Goal: Task Accomplishment & Management: Use online tool/utility

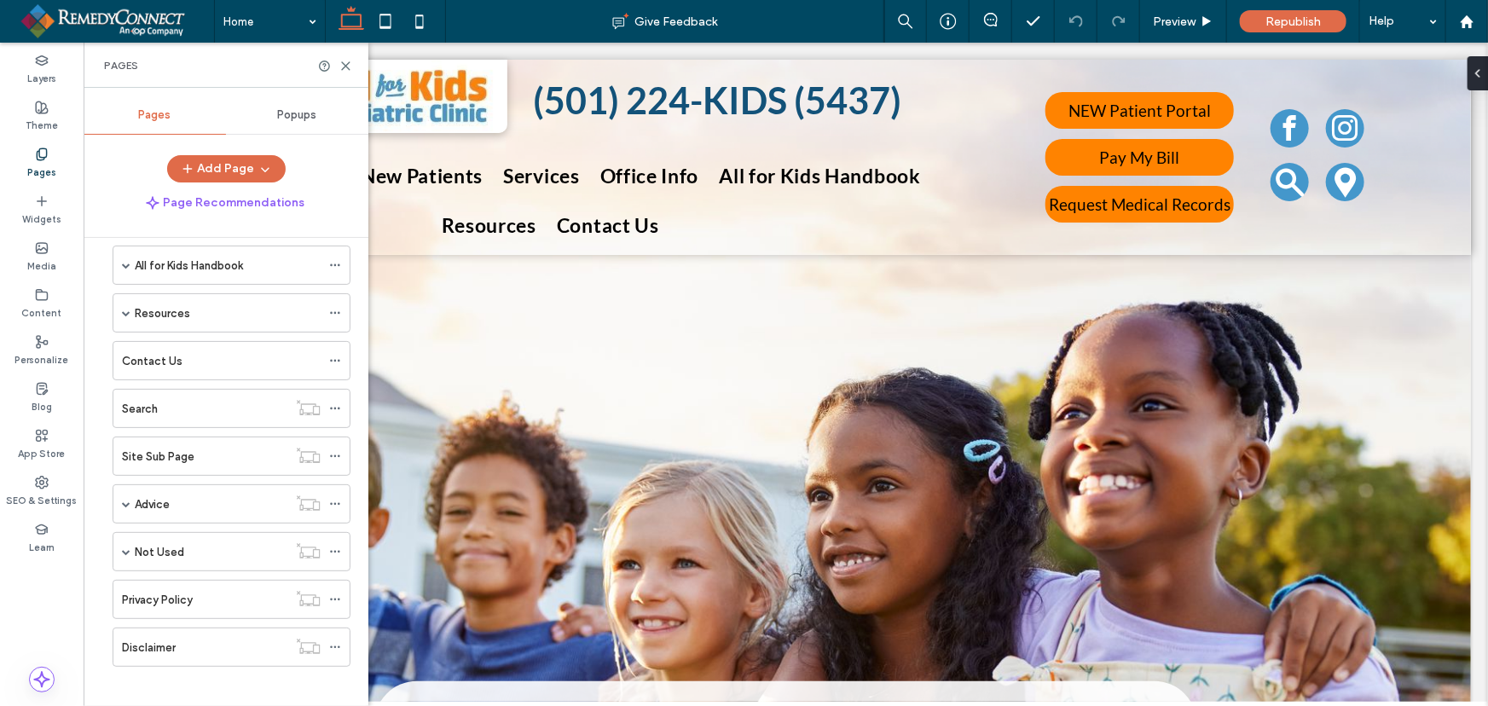
scroll to position [269, 0]
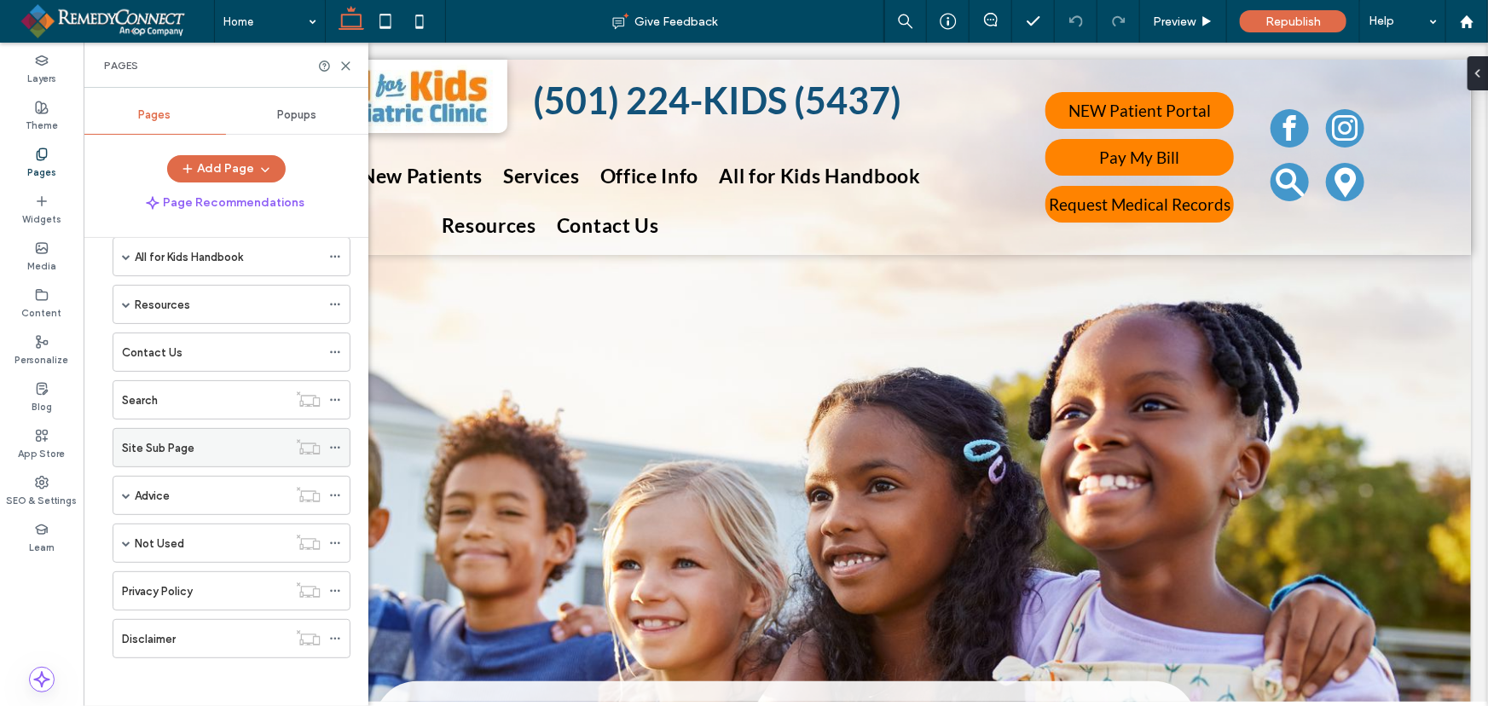
click at [337, 447] on icon at bounding box center [335, 448] width 12 height 12
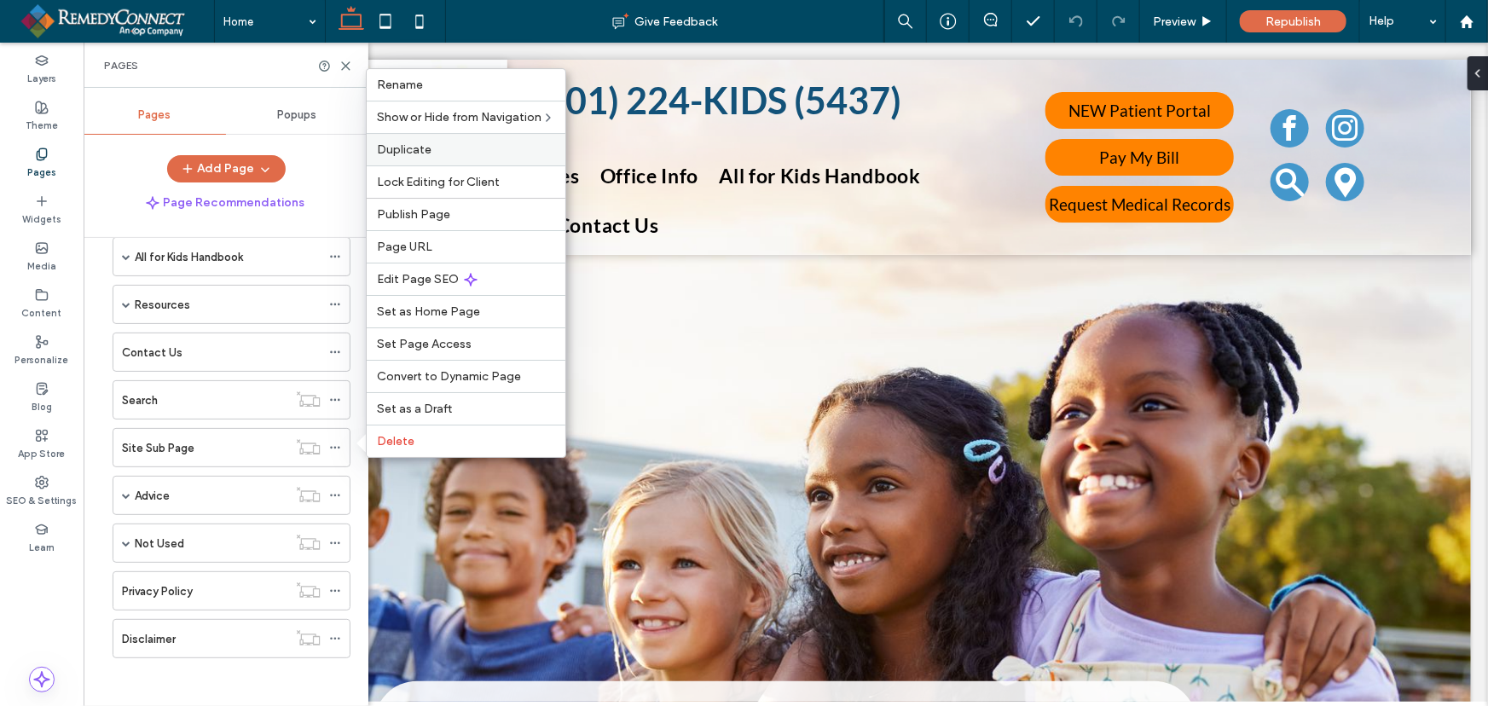
click at [411, 146] on span "Duplicate" at bounding box center [404, 149] width 55 height 14
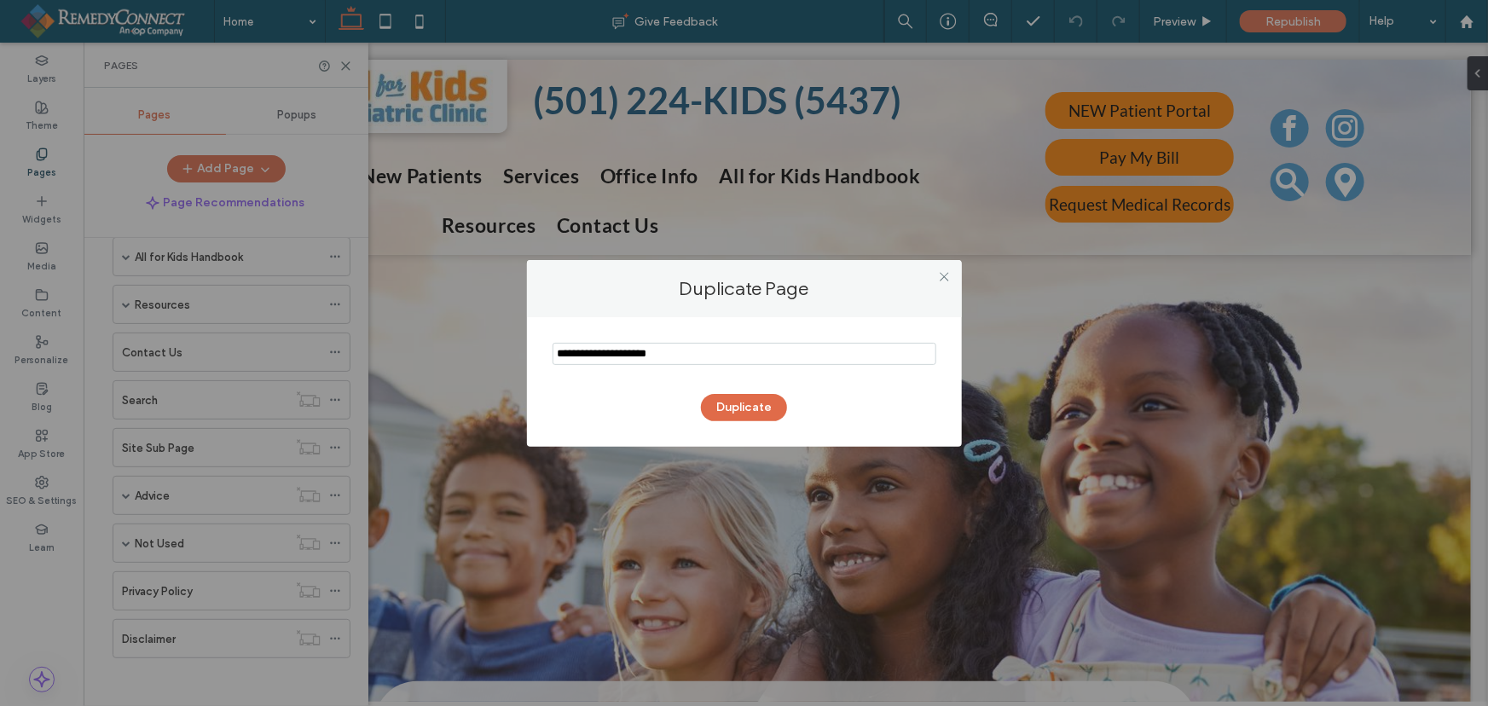
drag, startPoint x: 687, startPoint y: 354, endPoint x: 500, endPoint y: 352, distance: 187.6
click at [500, 352] on div "Duplicate Page Duplicate" at bounding box center [744, 353] width 1488 height 706
type input "****"
click at [765, 405] on button "Duplicate" at bounding box center [744, 407] width 86 height 27
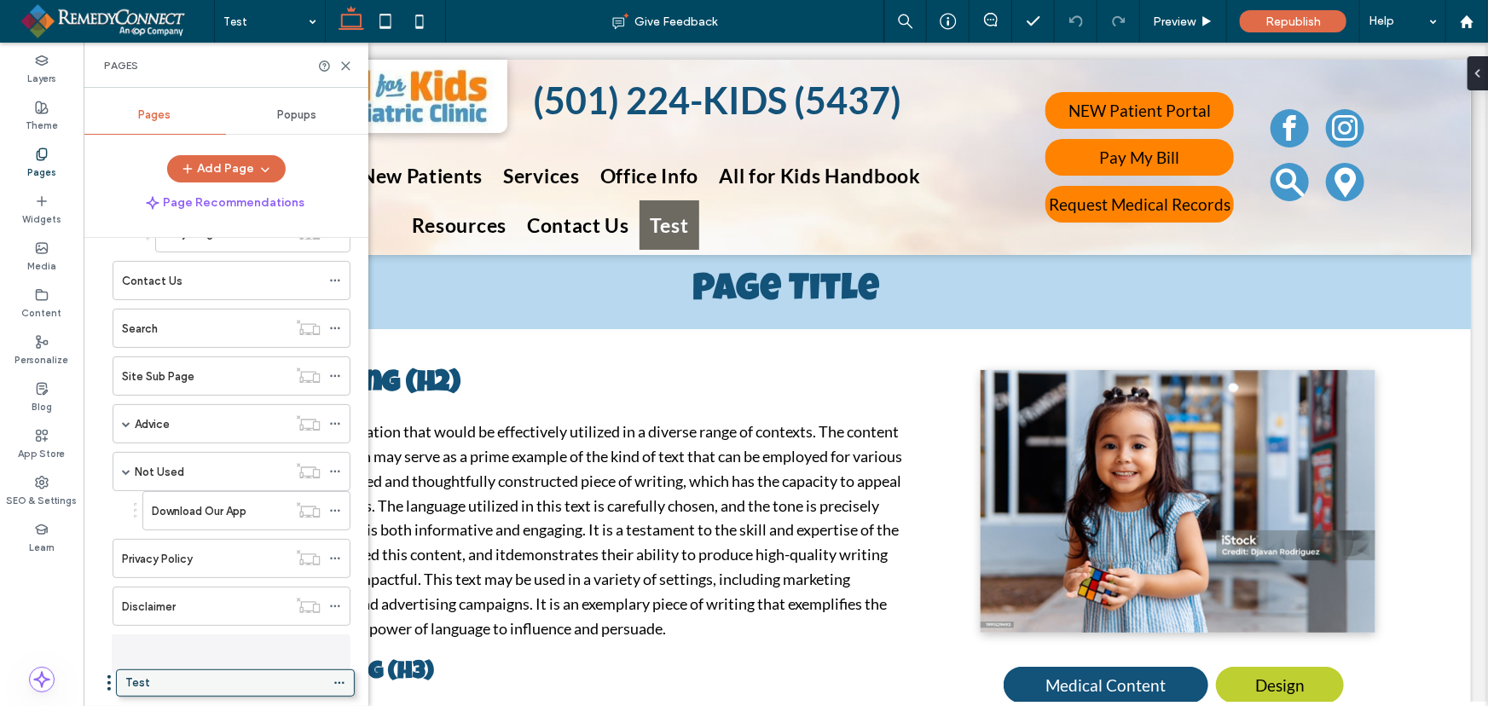
scroll to position [590, 0]
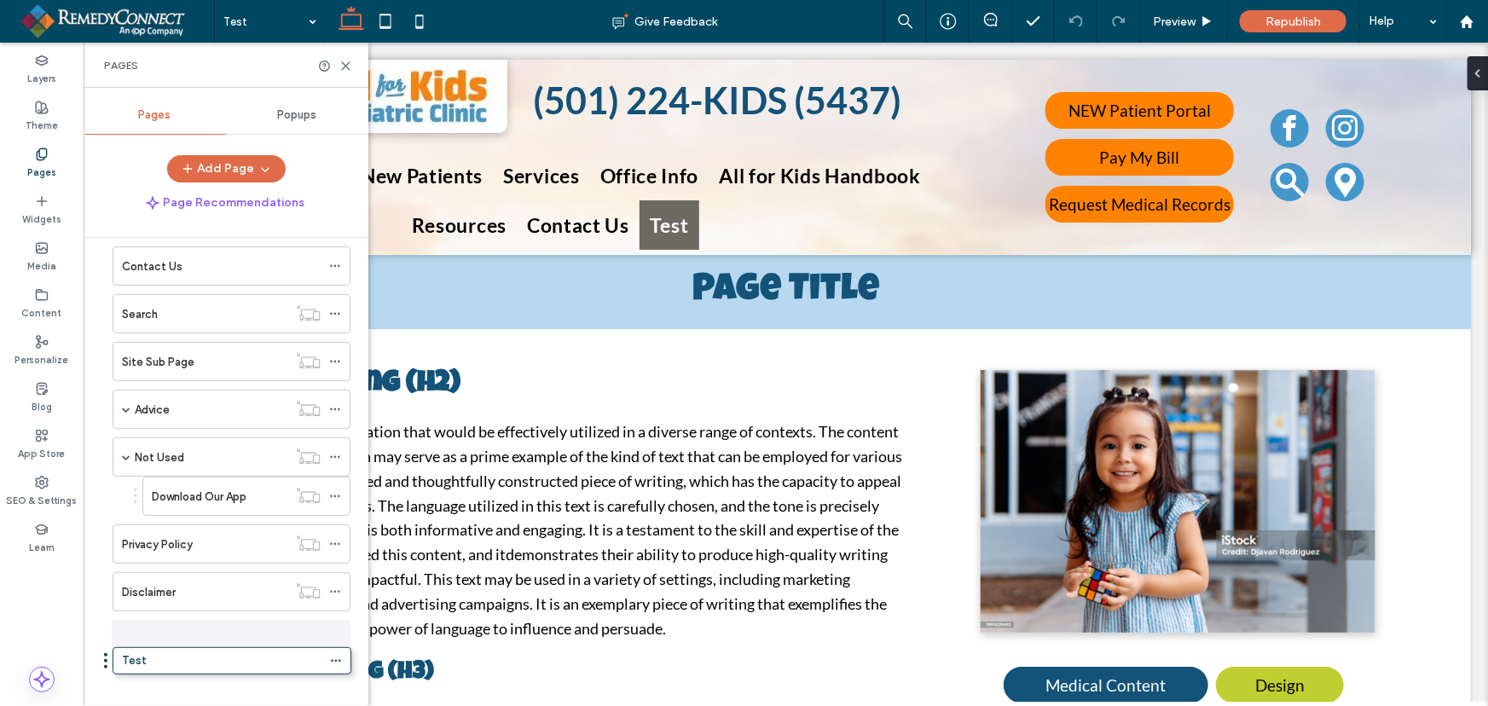
drag, startPoint x: 148, startPoint y: 685, endPoint x: 148, endPoint y: 665, distance: 20.5
click at [348, 61] on icon at bounding box center [345, 66] width 13 height 13
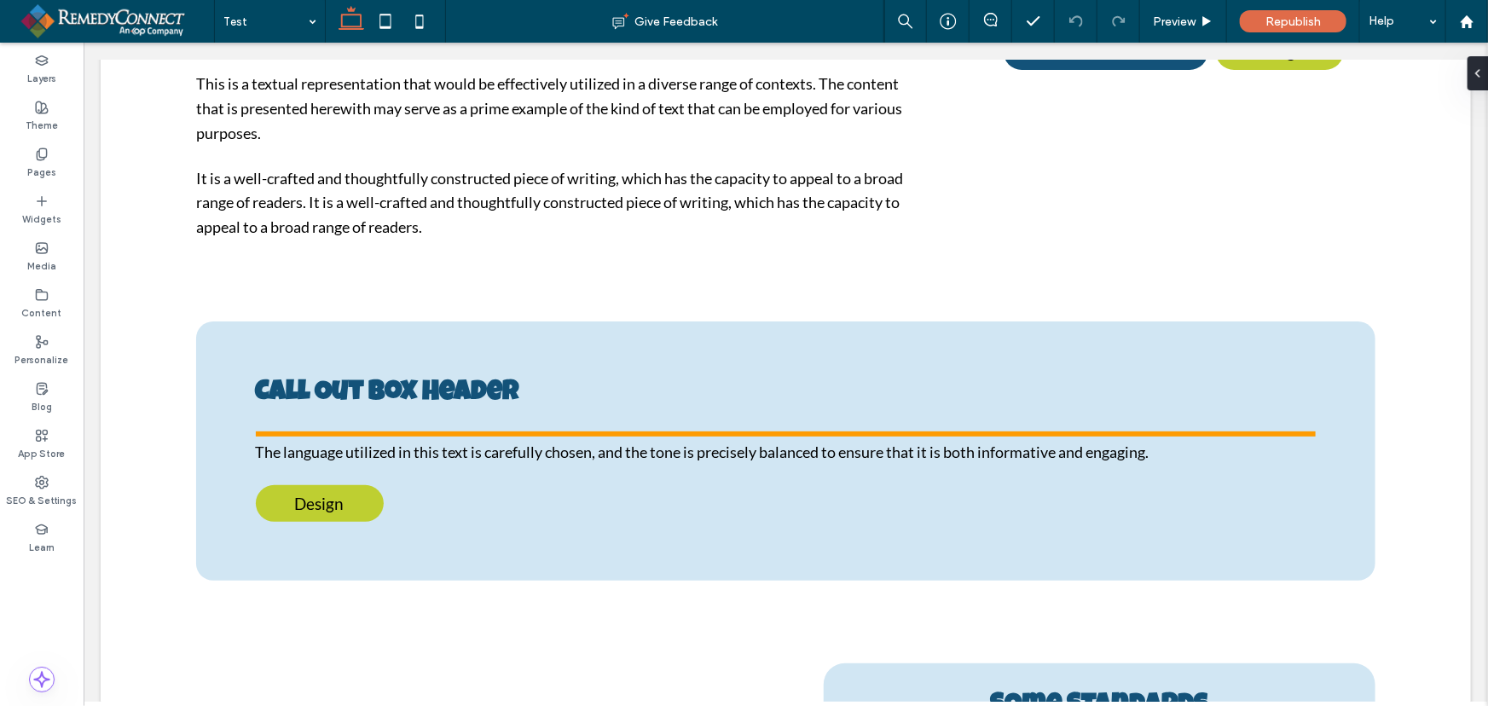
scroll to position [624, 0]
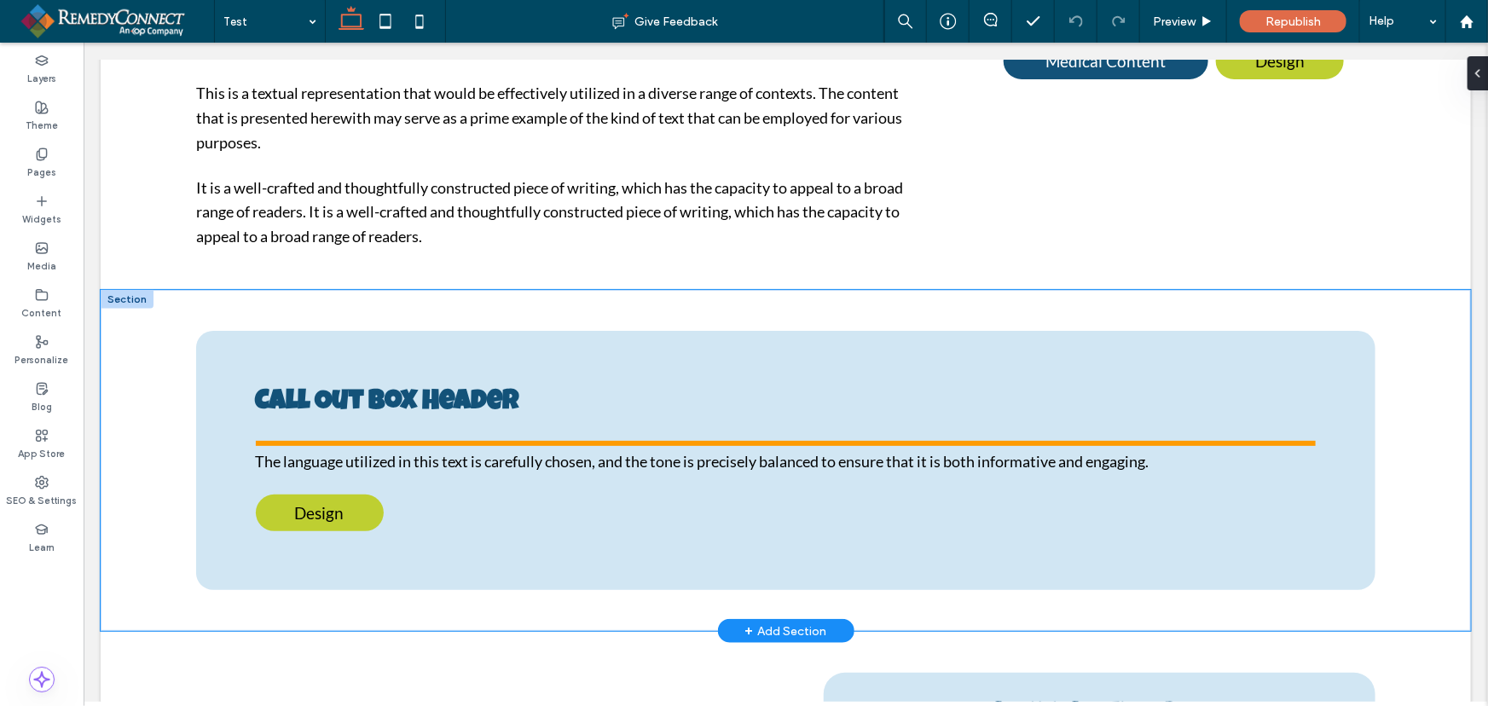
click at [1419, 421] on div "Call Out Box Header The language utilized in this text is carefully chosen, and…" at bounding box center [785, 459] width 1370 height 341
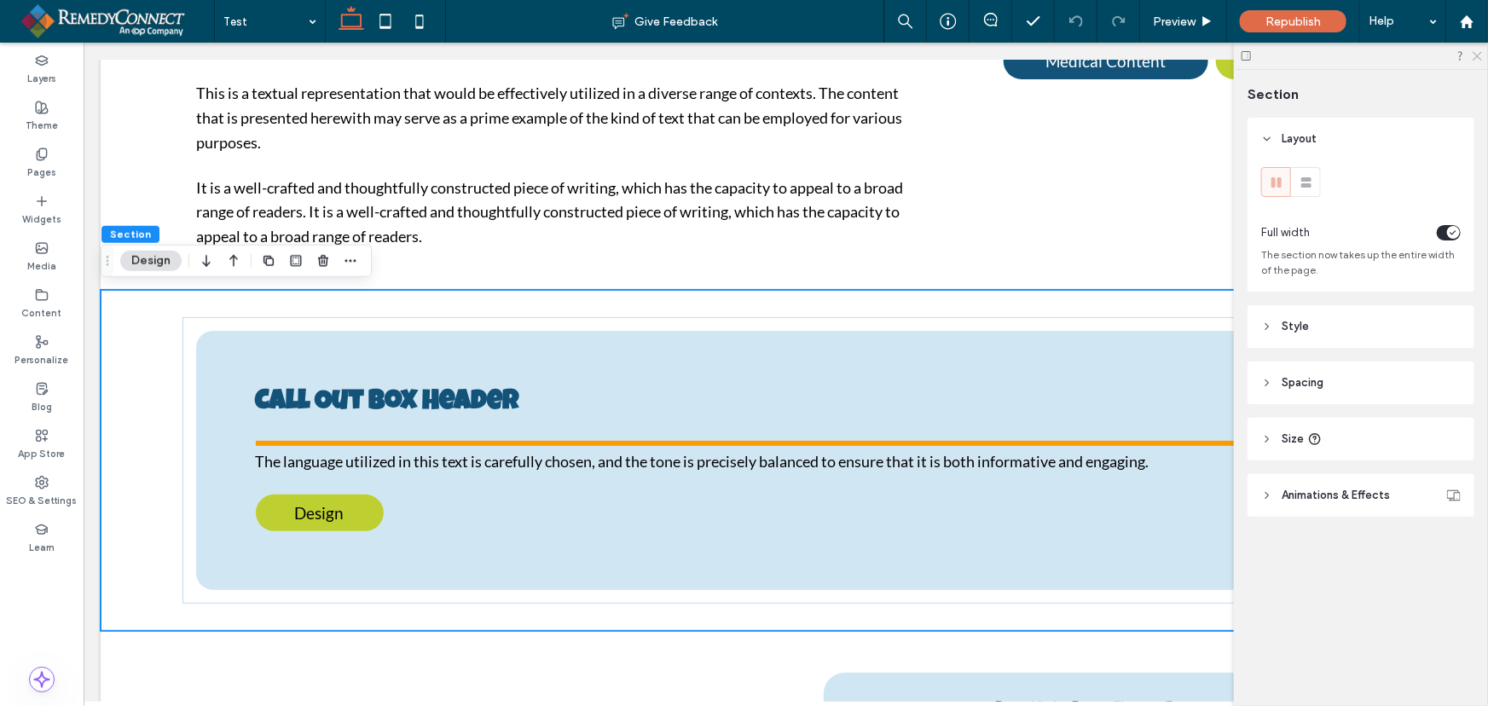
click at [1477, 55] on icon at bounding box center [1476, 54] width 11 height 11
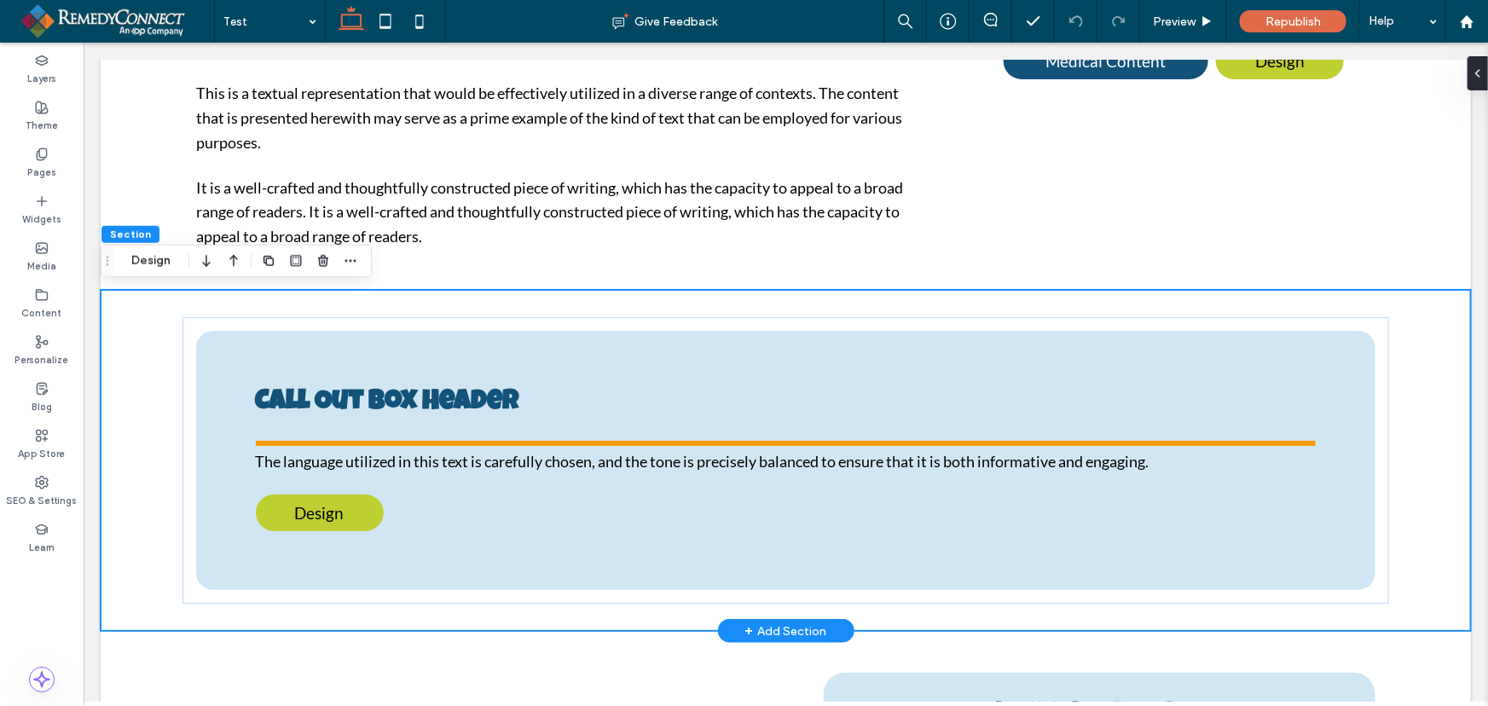
click at [1423, 340] on div "Call Out Box Header The language utilized in this text is carefully chosen, and…" at bounding box center [785, 459] width 1370 height 341
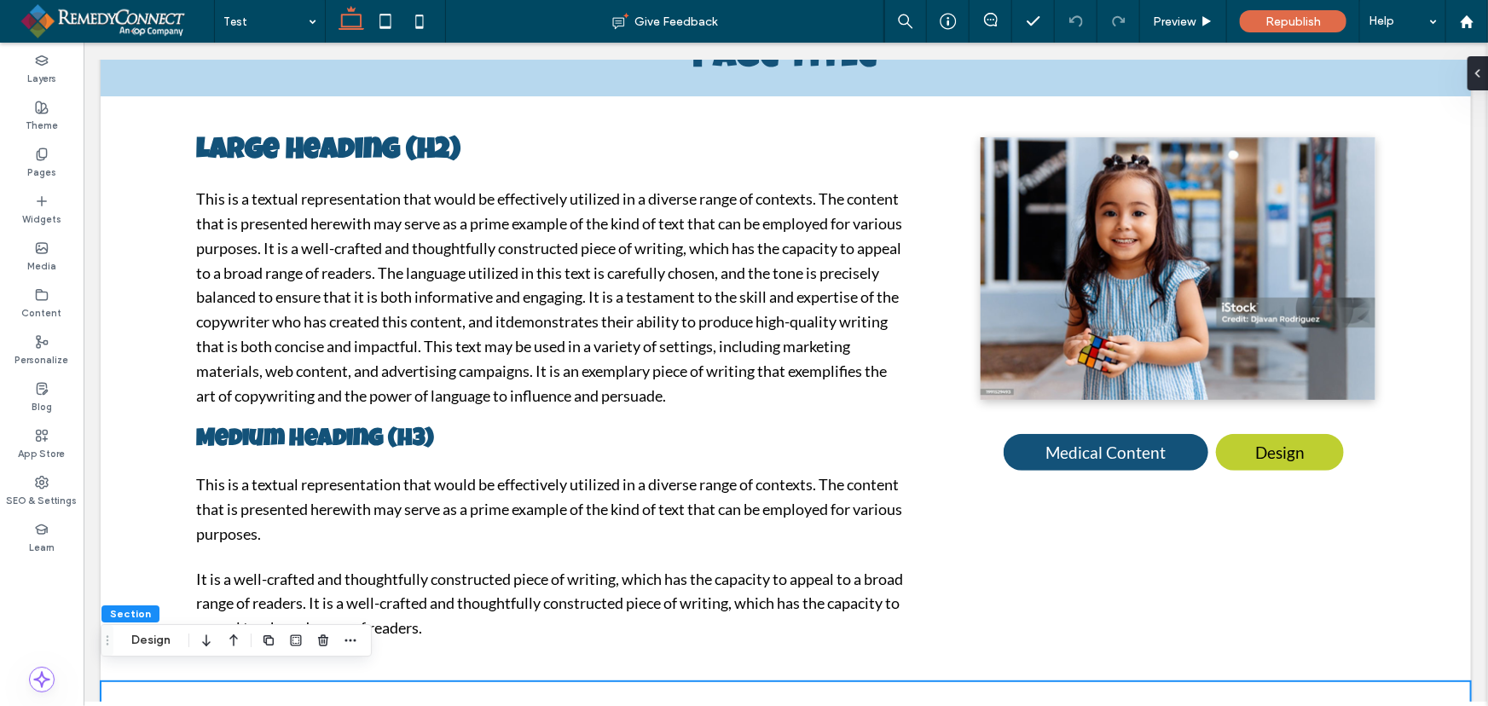
scroll to position [237, 0]
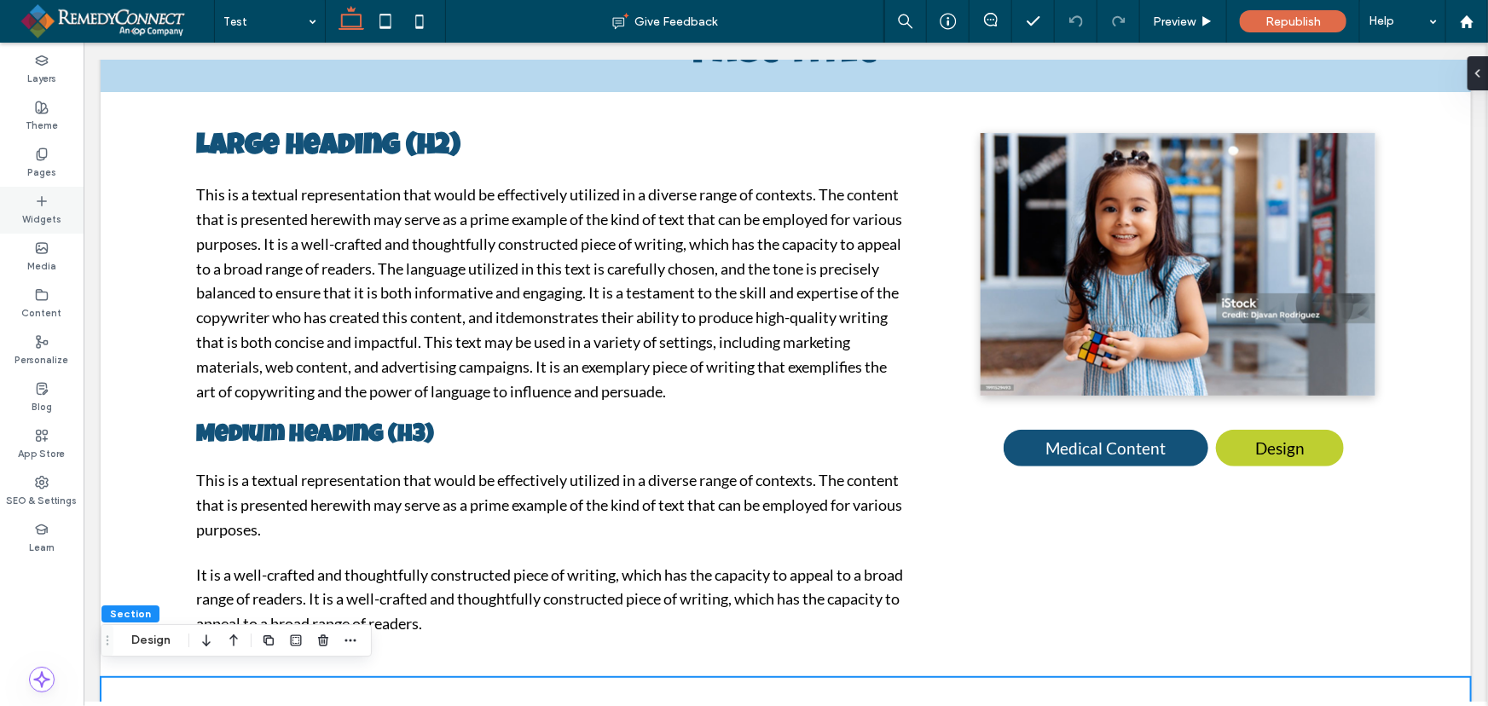
click at [54, 204] on div "Widgets" at bounding box center [42, 210] width 84 height 47
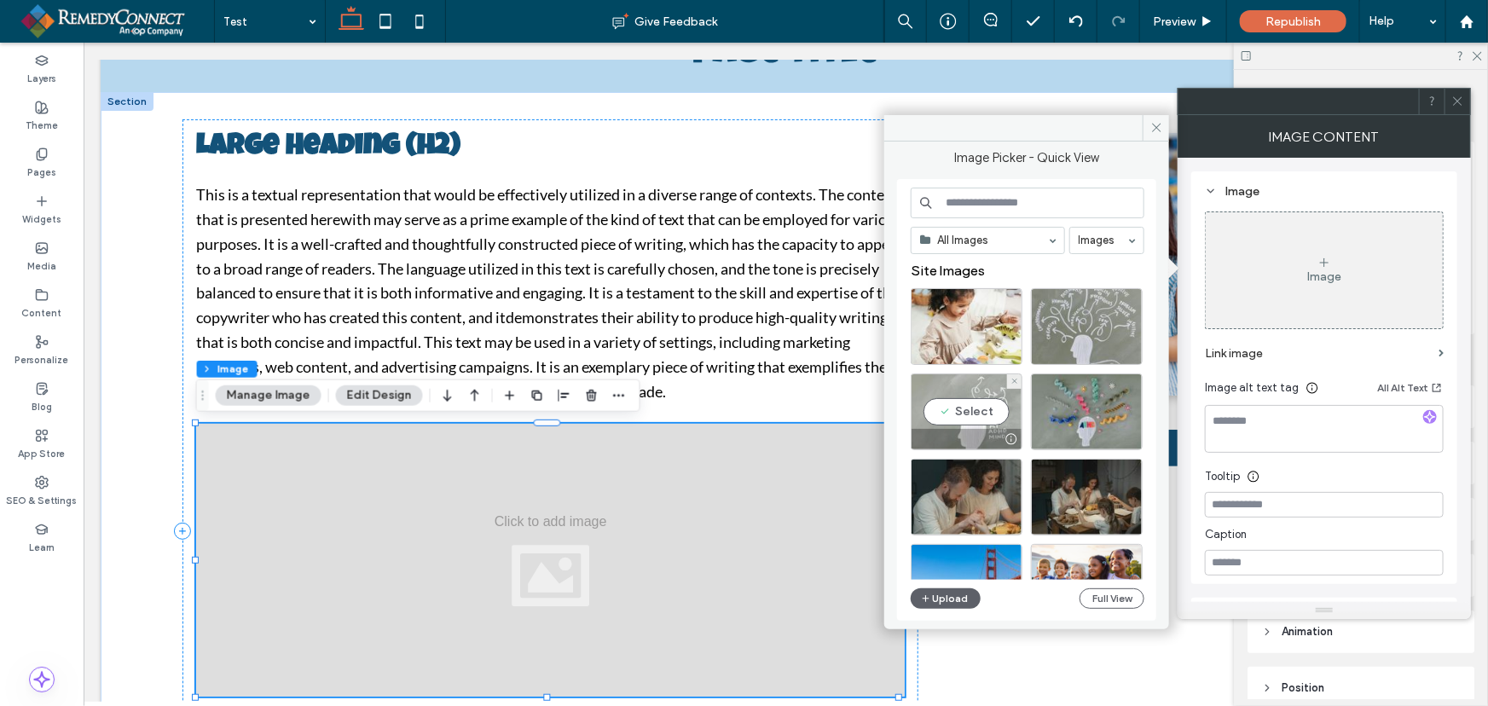
click at [972, 410] on div "Select" at bounding box center [966, 411] width 112 height 77
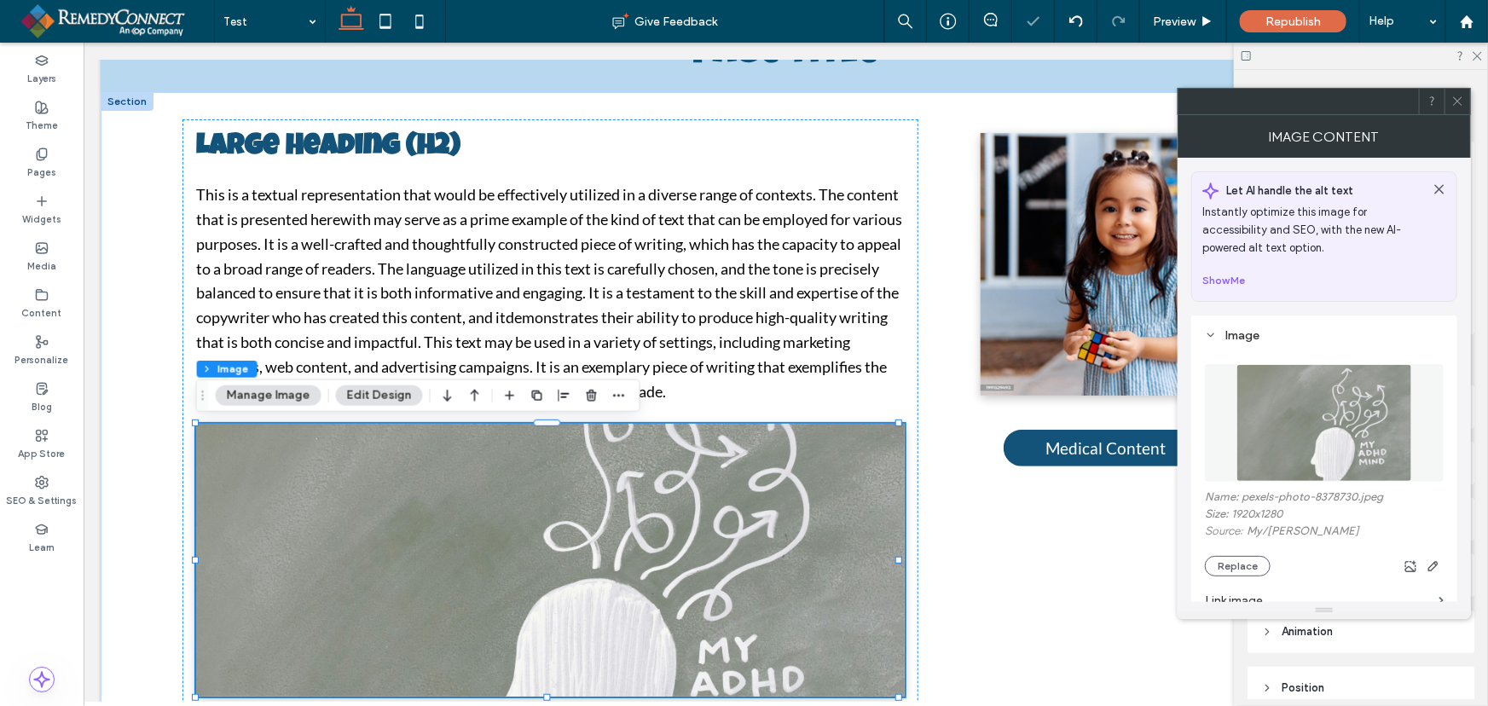
click at [1454, 100] on icon at bounding box center [1457, 101] width 13 height 13
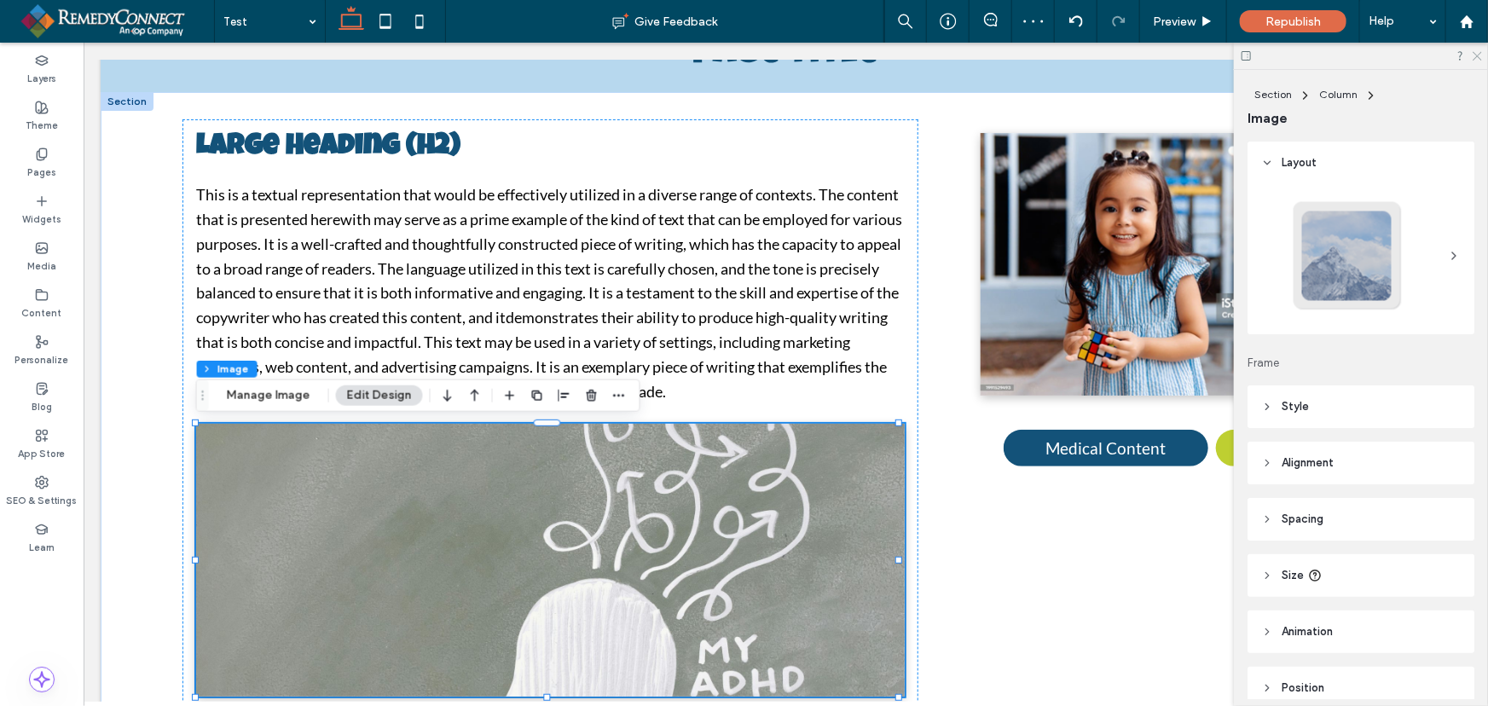
click at [1475, 56] on icon at bounding box center [1476, 54] width 11 height 11
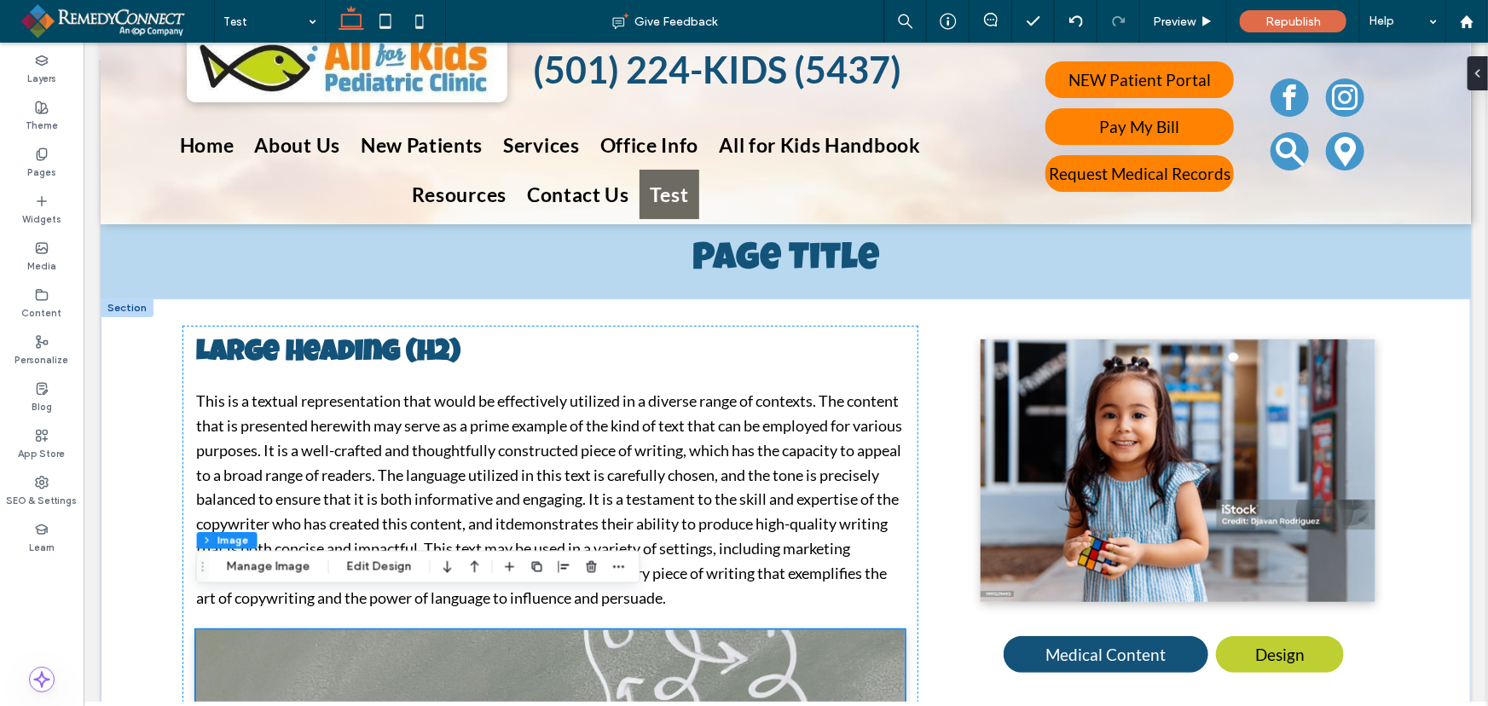
scroll to position [0, 0]
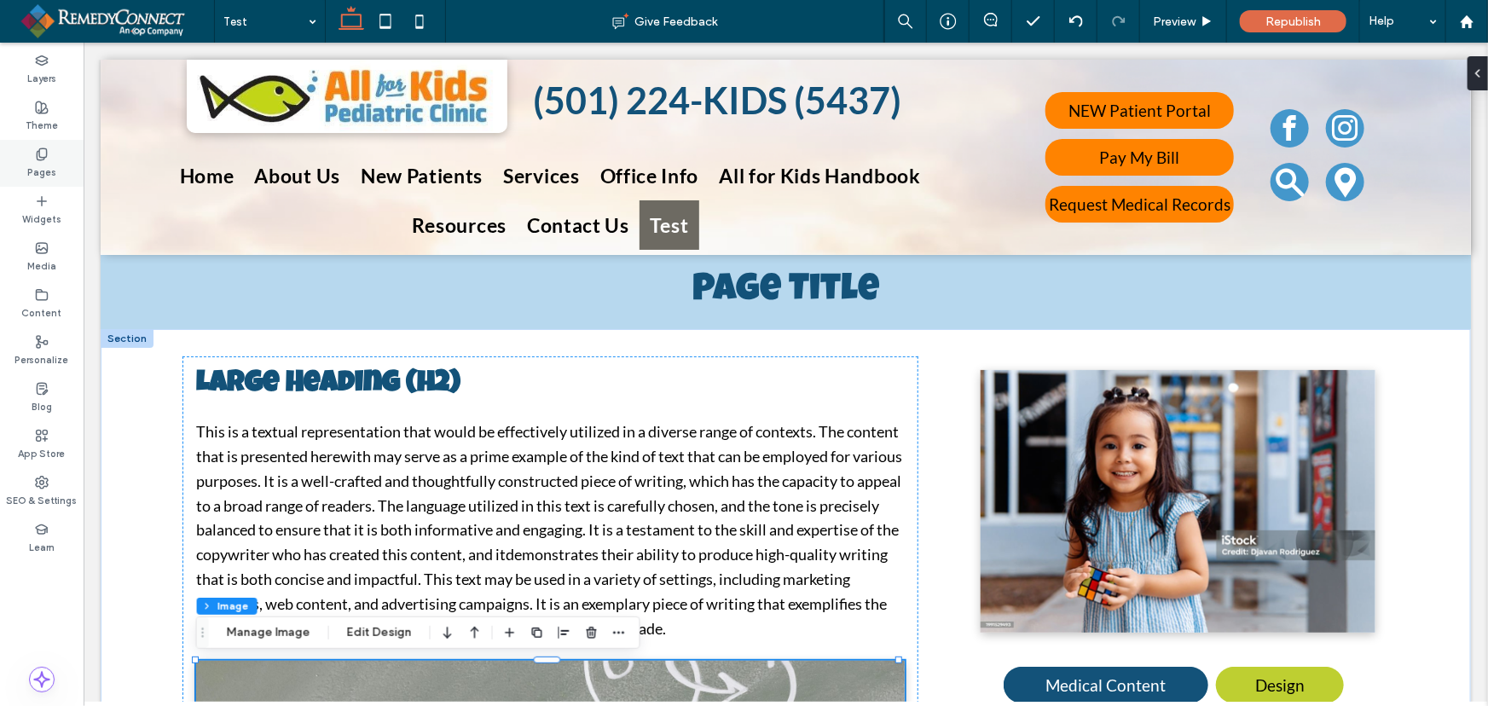
drag, startPoint x: 40, startPoint y: 164, endPoint x: 50, endPoint y: 171, distance: 12.8
click at [40, 164] on label "Pages" at bounding box center [41, 170] width 29 height 19
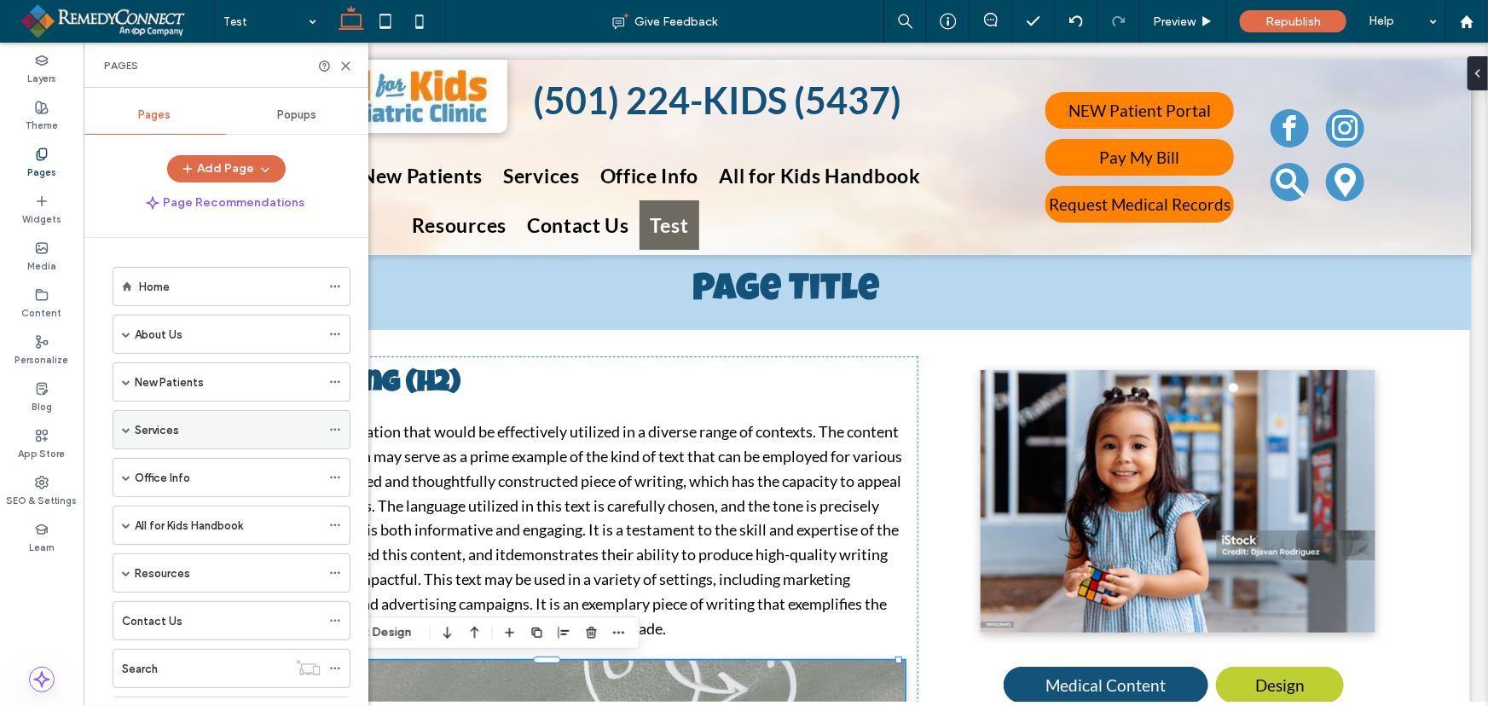
click at [127, 429] on span at bounding box center [126, 429] width 9 height 9
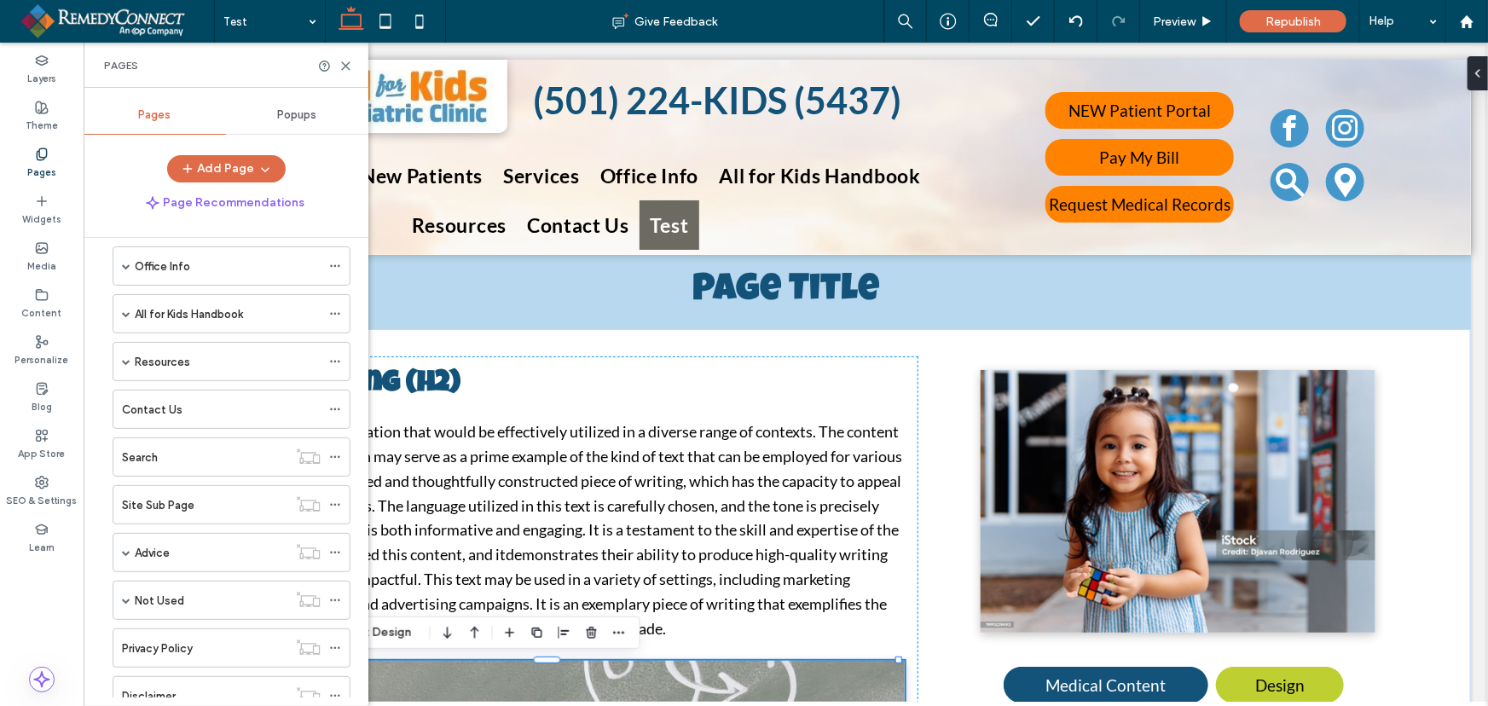
scroll to position [511, 0]
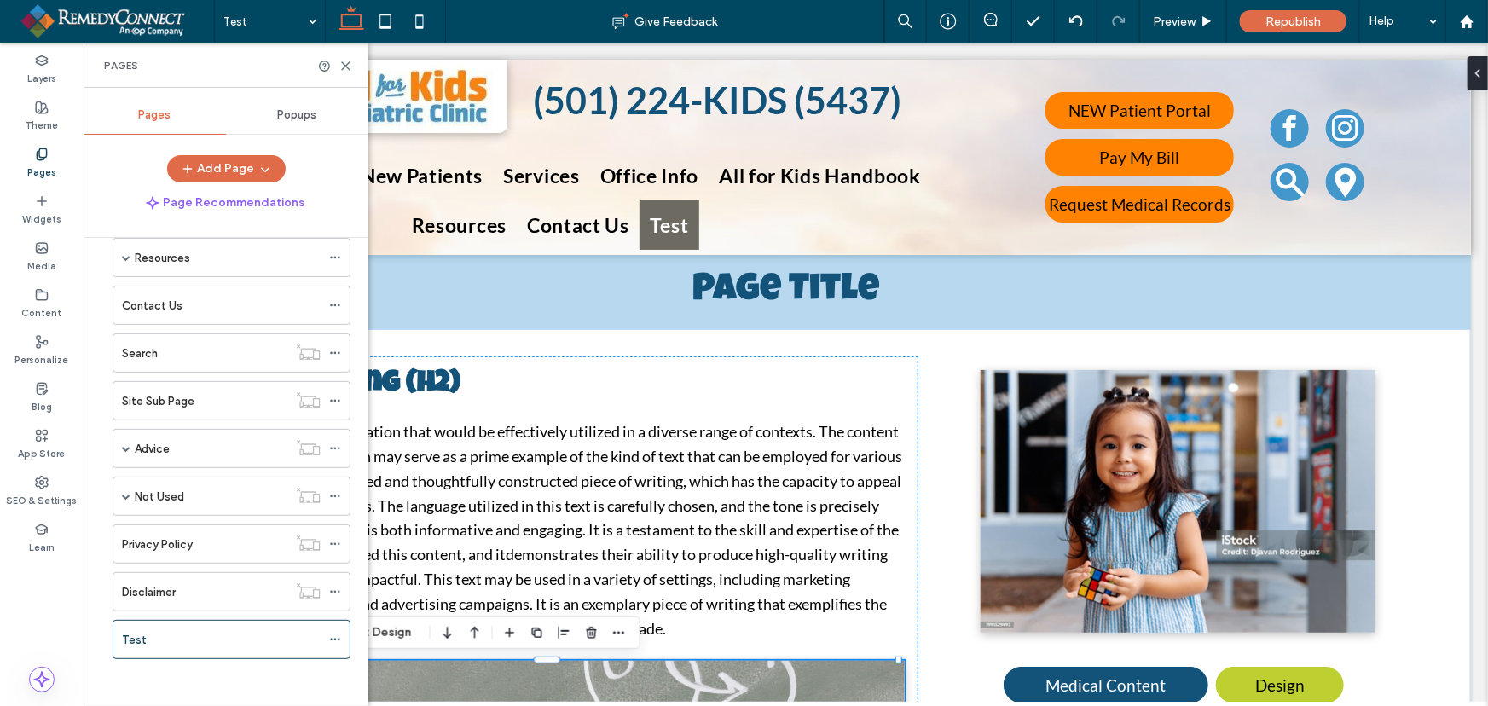
drag, startPoint x: 364, startPoint y: 281, endPoint x: 291, endPoint y: 512, distance: 242.4
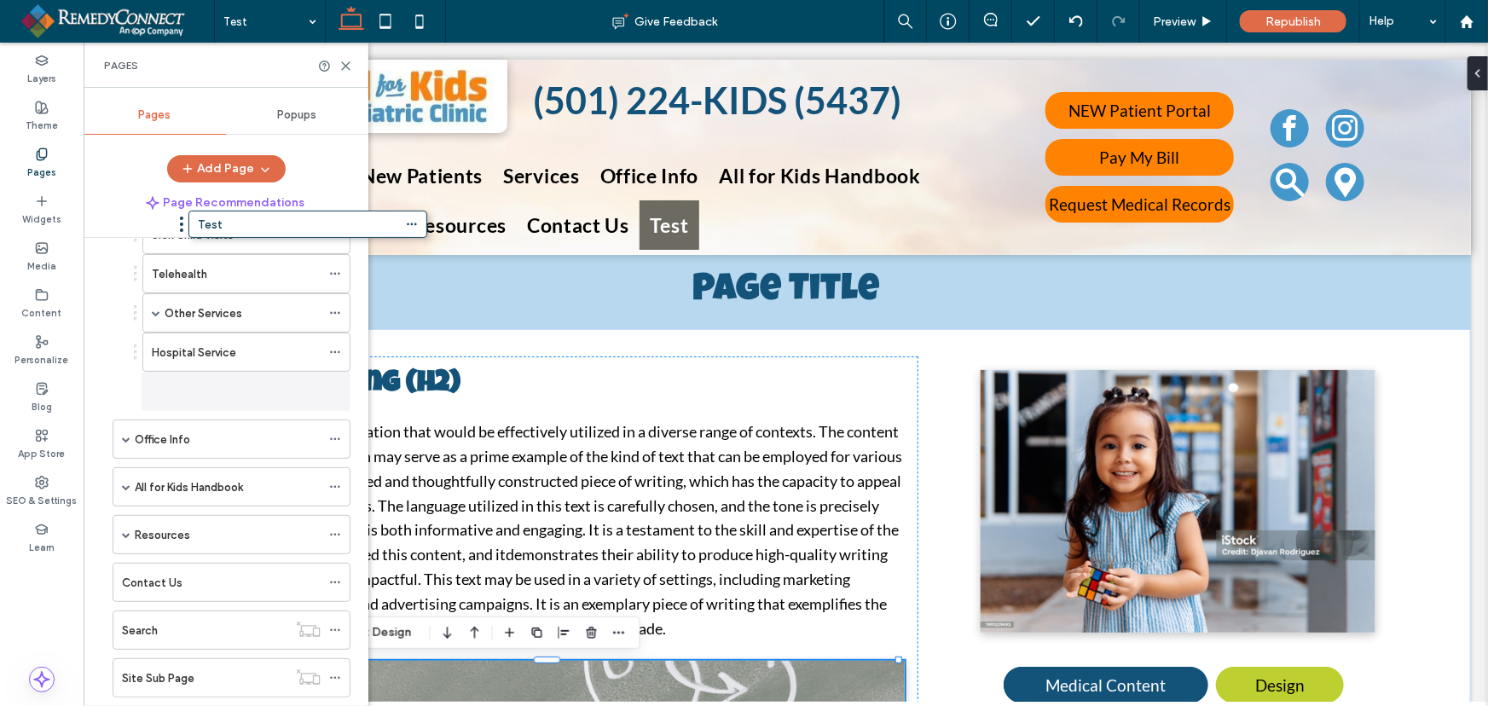
scroll to position [86, 0]
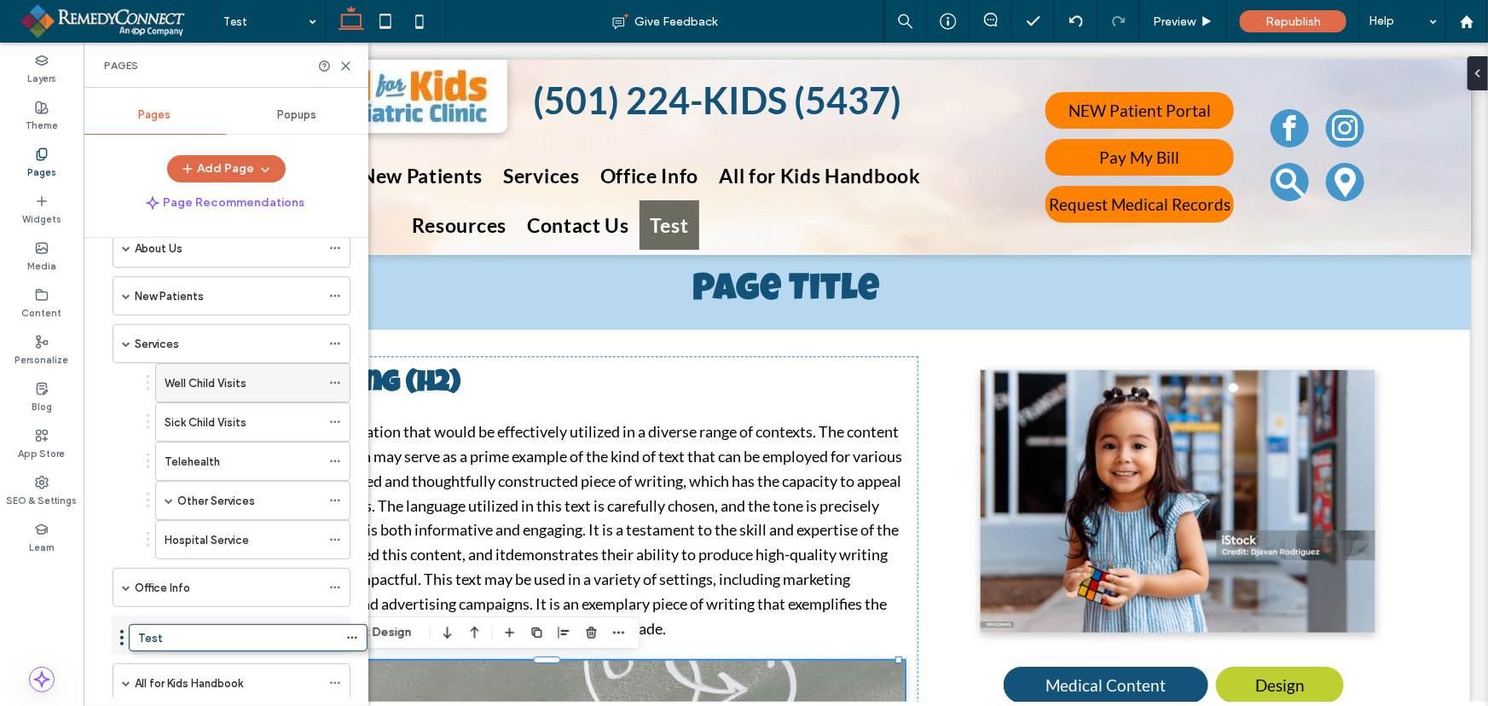
drag, startPoint x: 165, startPoint y: 638, endPoint x: 305, endPoint y: 362, distance: 309.2
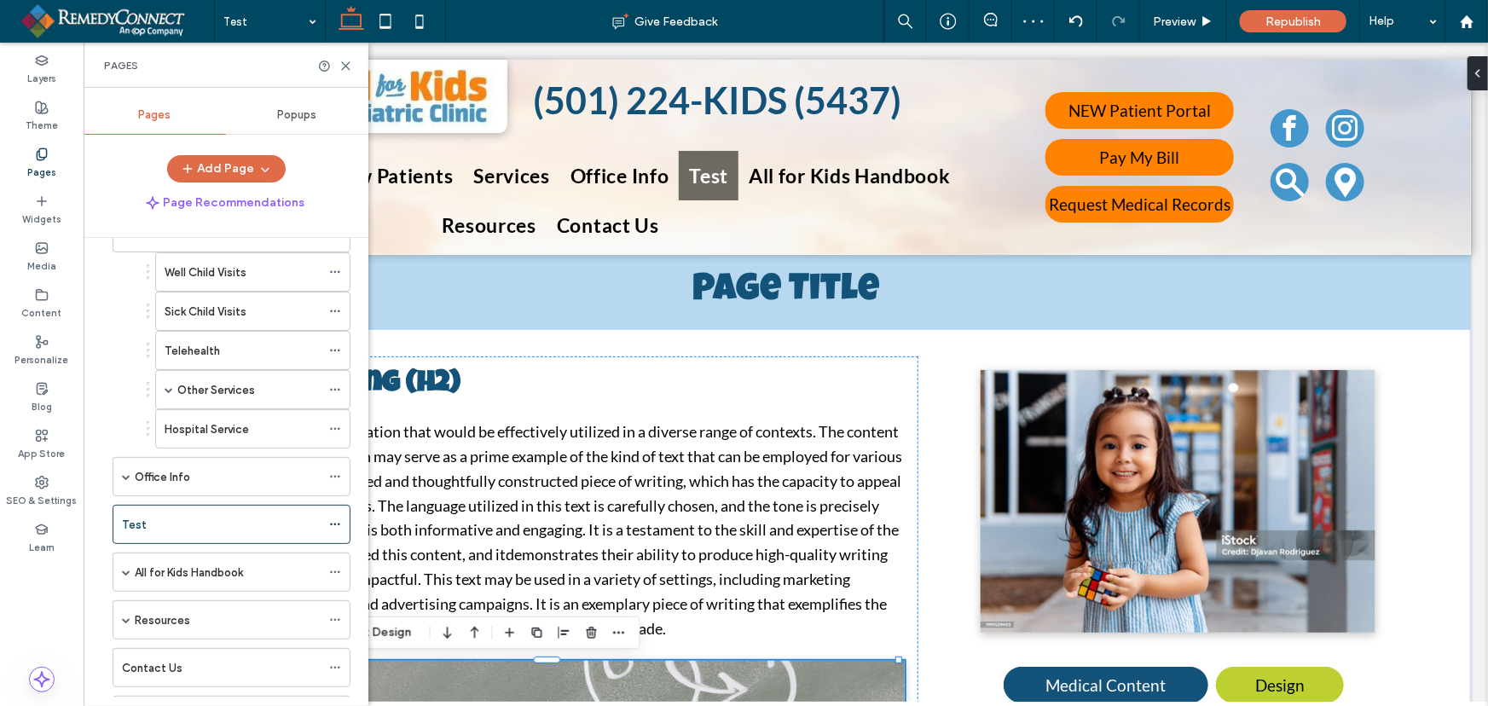
scroll to position [222, 0]
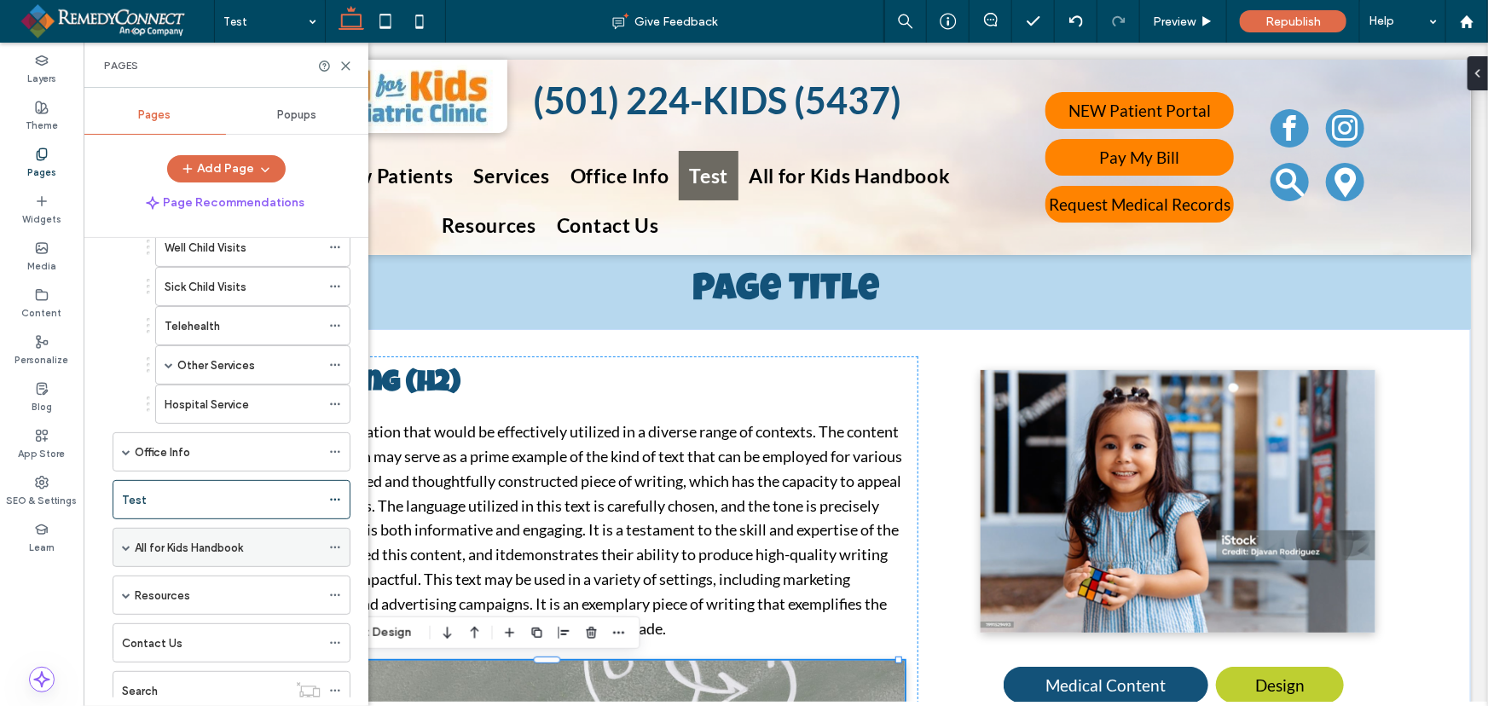
click at [124, 547] on span at bounding box center [126, 547] width 9 height 9
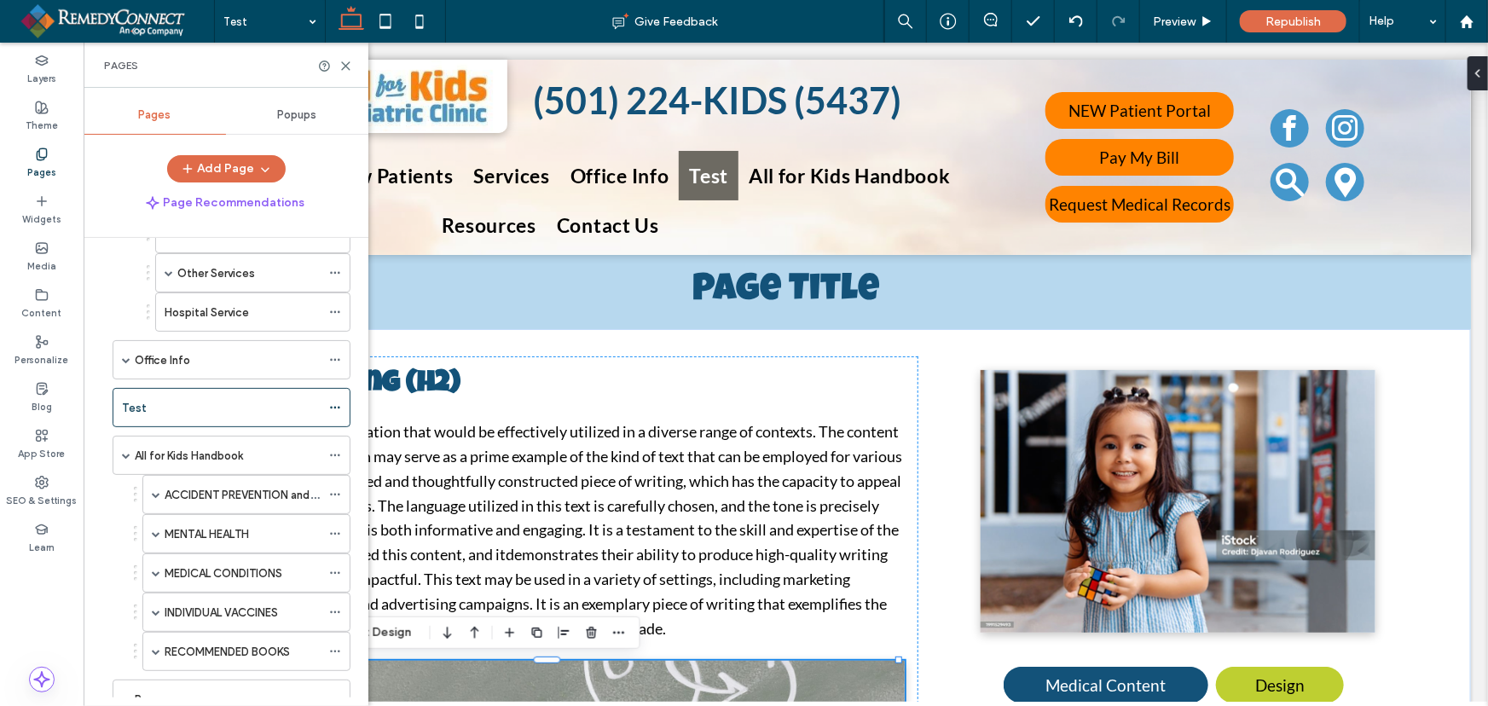
scroll to position [322, 0]
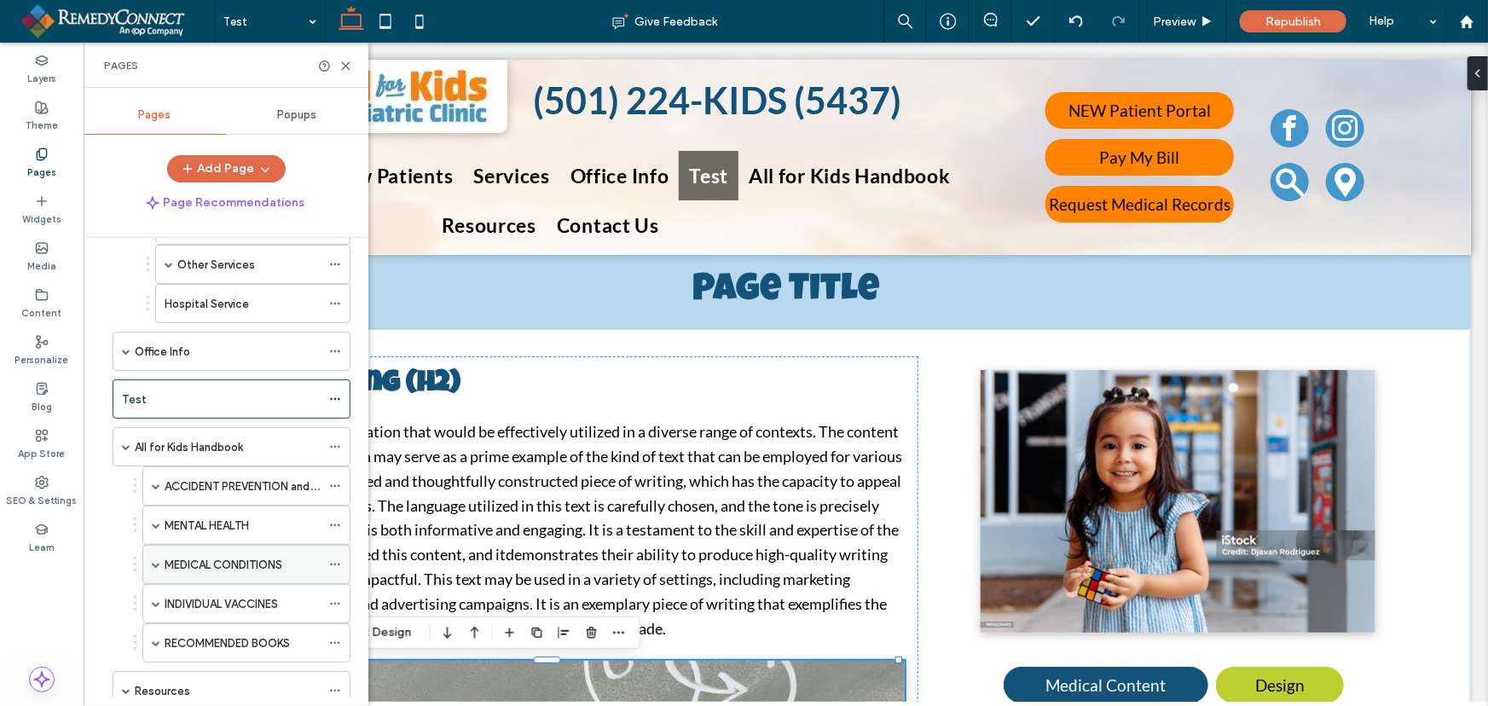
click at [153, 562] on span at bounding box center [156, 564] width 9 height 9
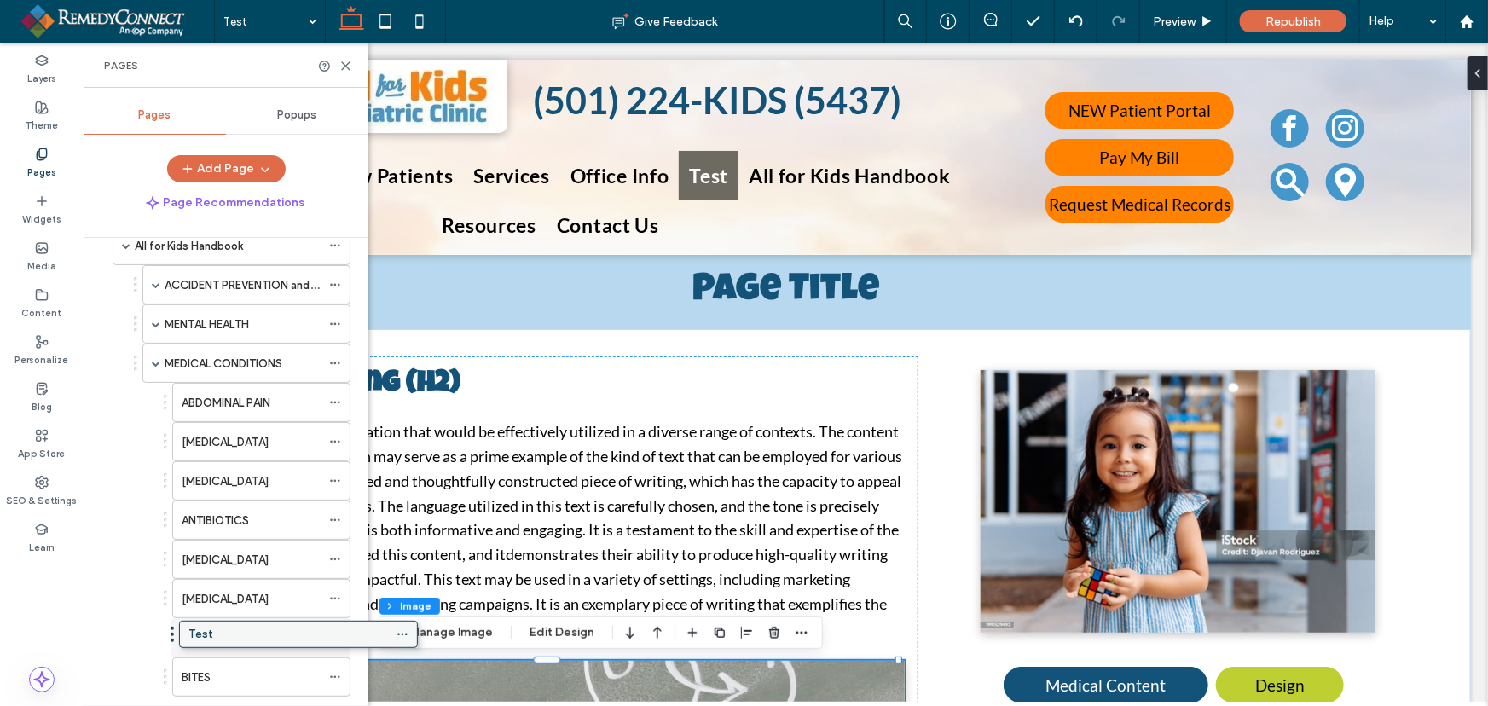
scroll to position [493, 0]
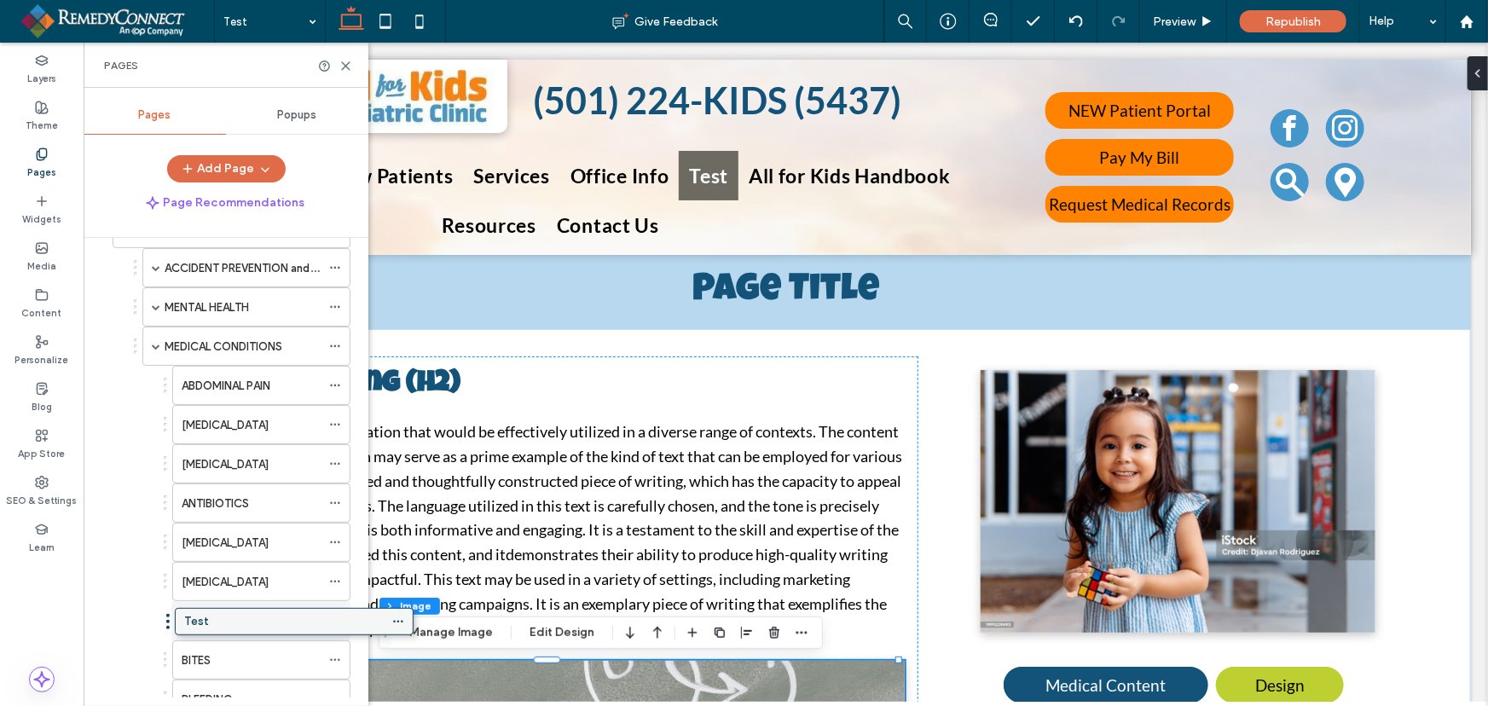
drag, startPoint x: 179, startPoint y: 395, endPoint x: 240, endPoint y: 622, distance: 235.5
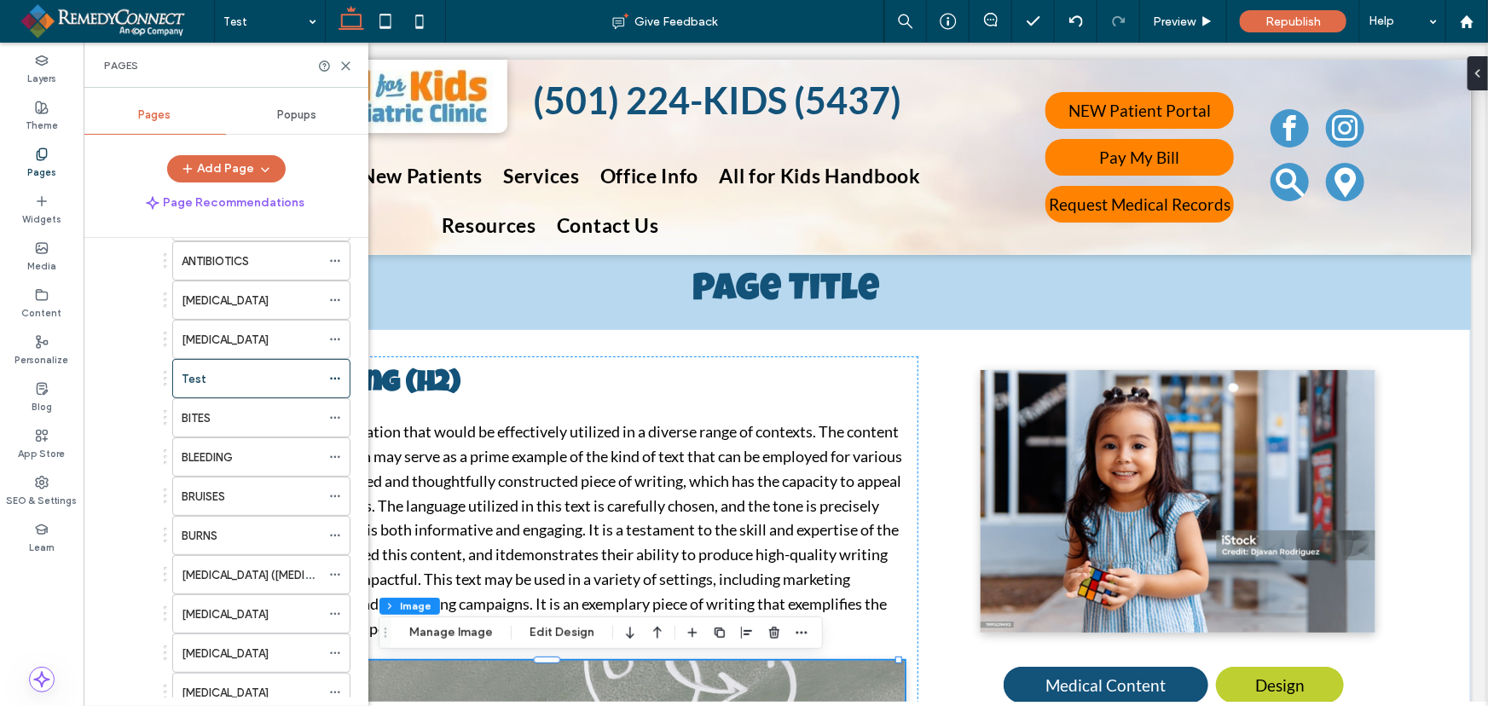
scroll to position [682, 0]
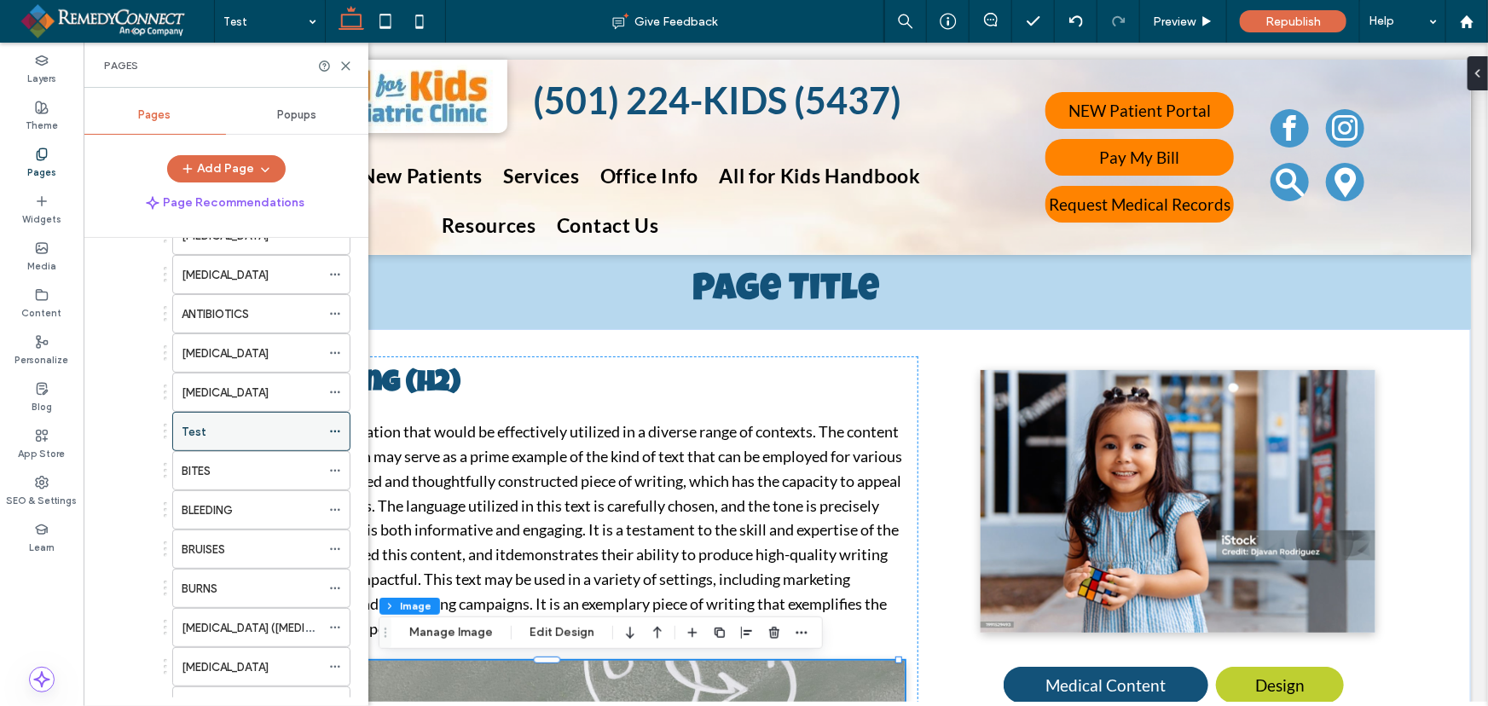
click at [335, 430] on use at bounding box center [334, 431] width 9 height 3
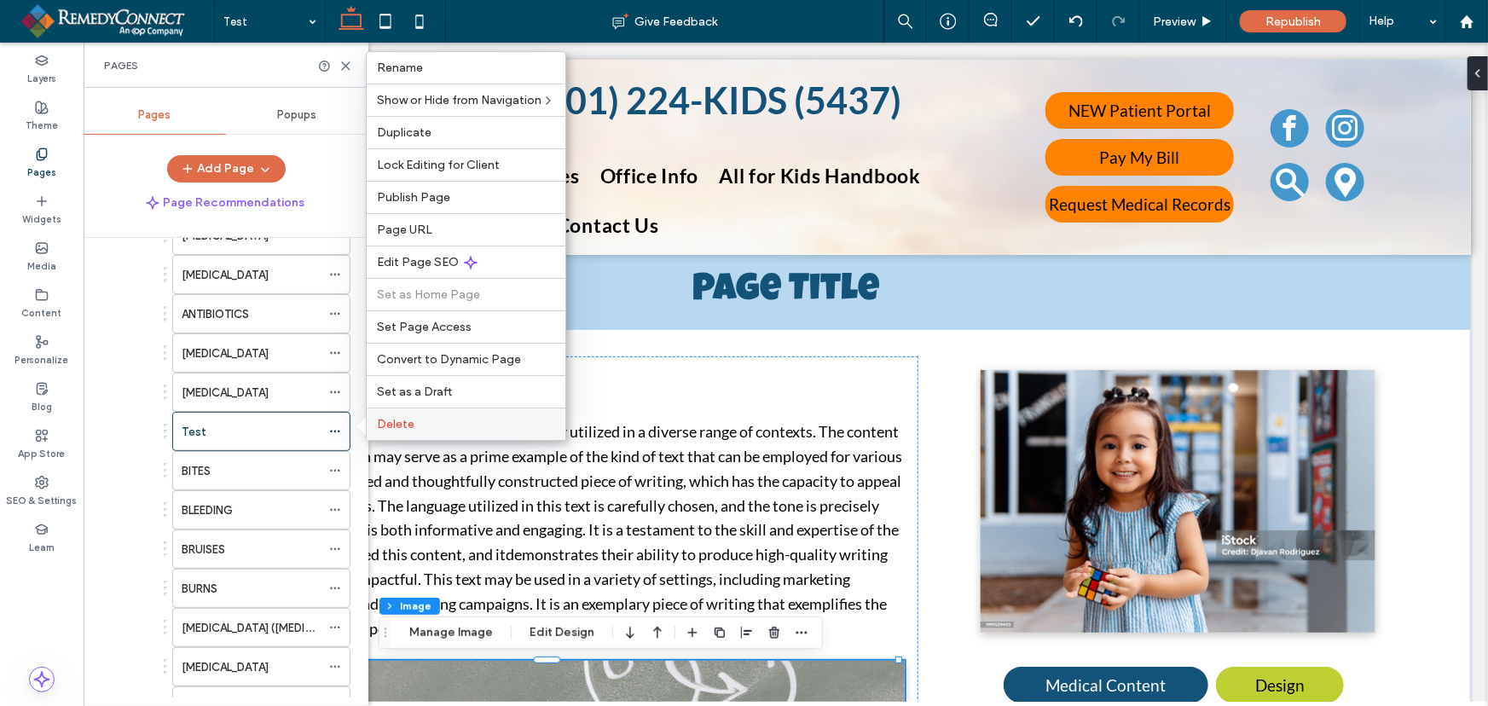
click at [400, 425] on span "Delete" at bounding box center [396, 424] width 38 height 14
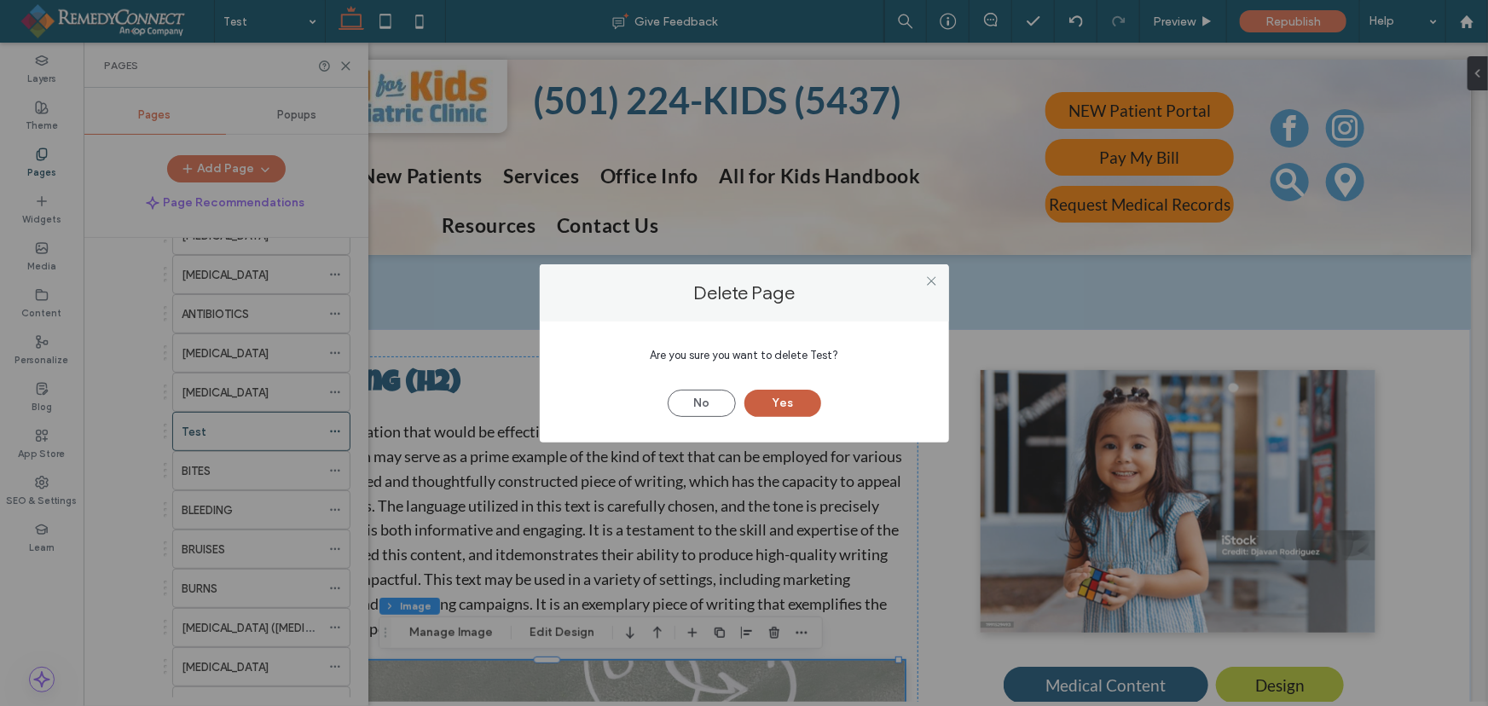
click at [797, 410] on button "Yes" at bounding box center [782, 403] width 77 height 27
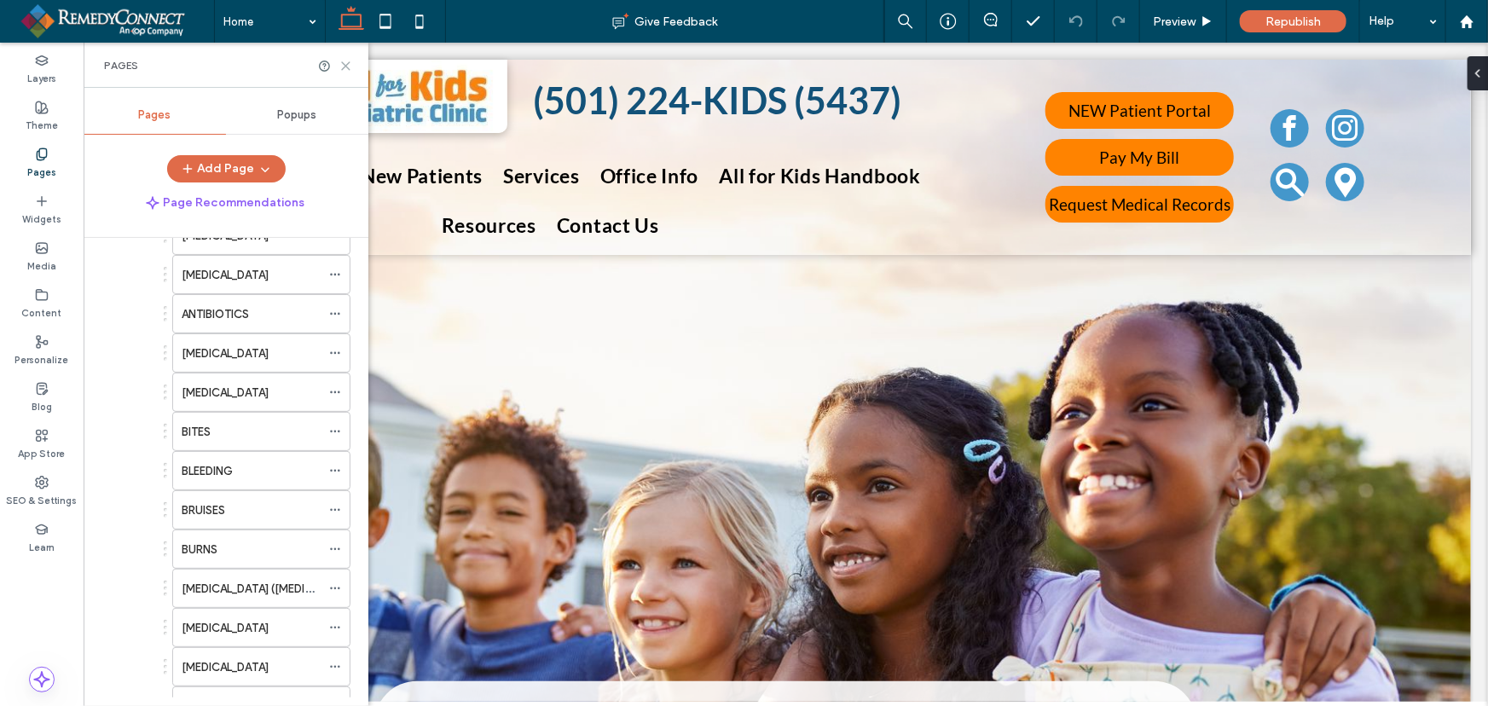
click at [349, 66] on icon at bounding box center [345, 66] width 13 height 13
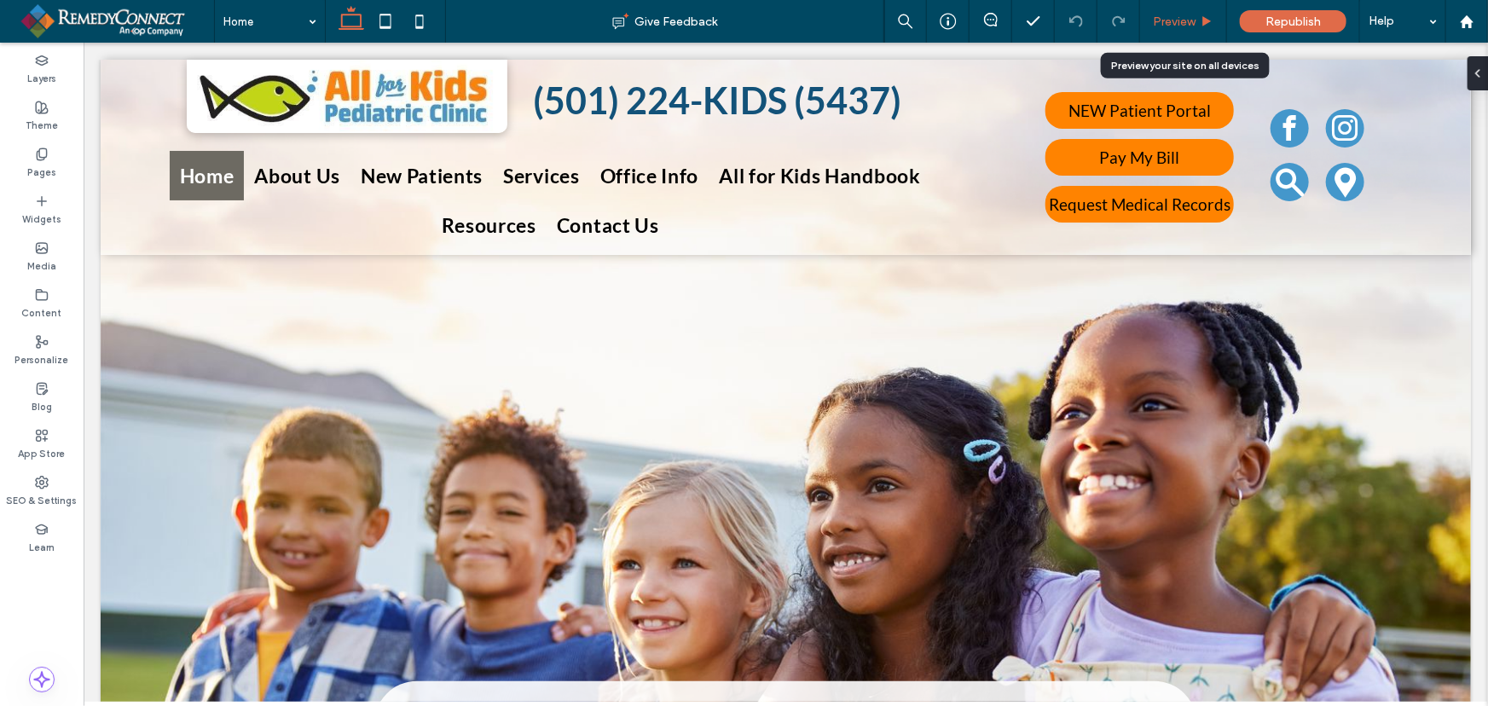
click at [1176, 25] on span "Preview" at bounding box center [1174, 21] width 43 height 14
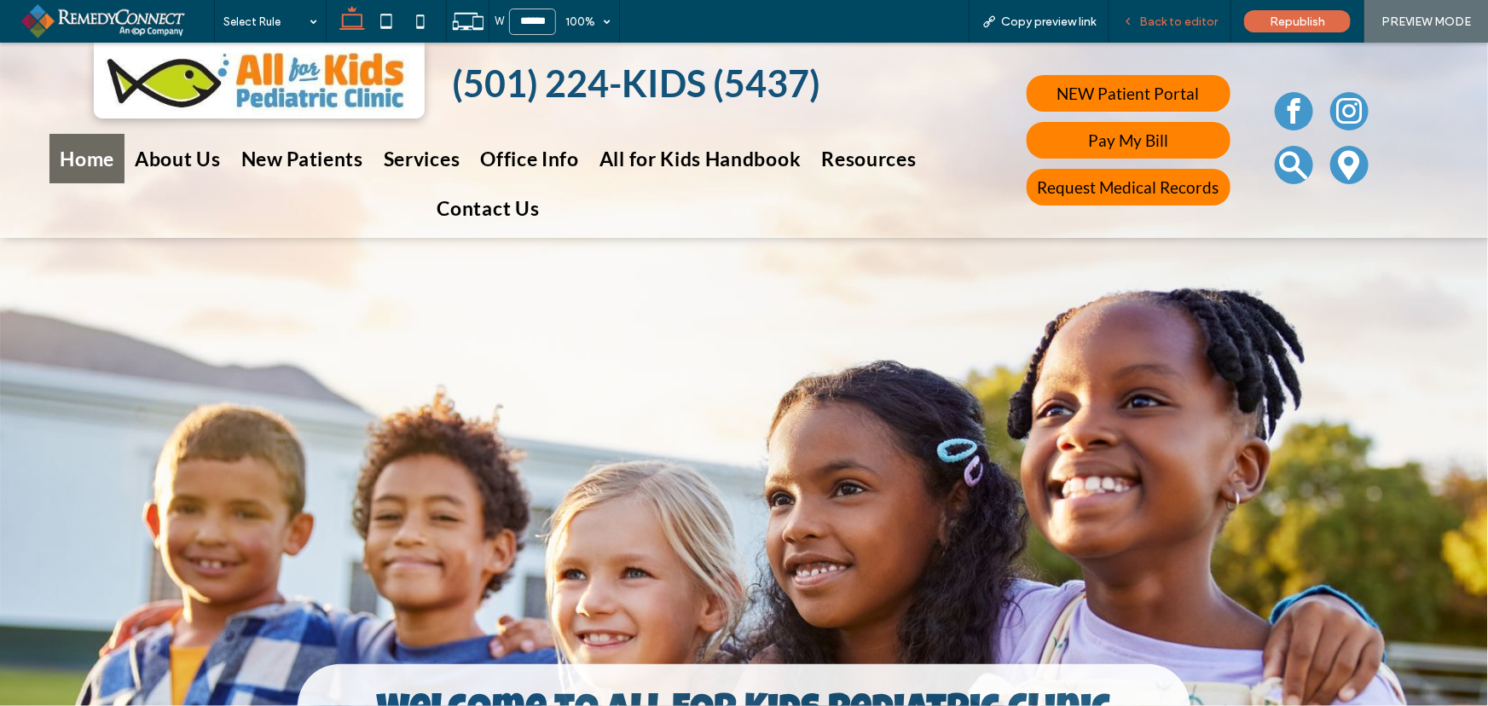
click at [1185, 22] on span "Back to editor" at bounding box center [1178, 21] width 78 height 14
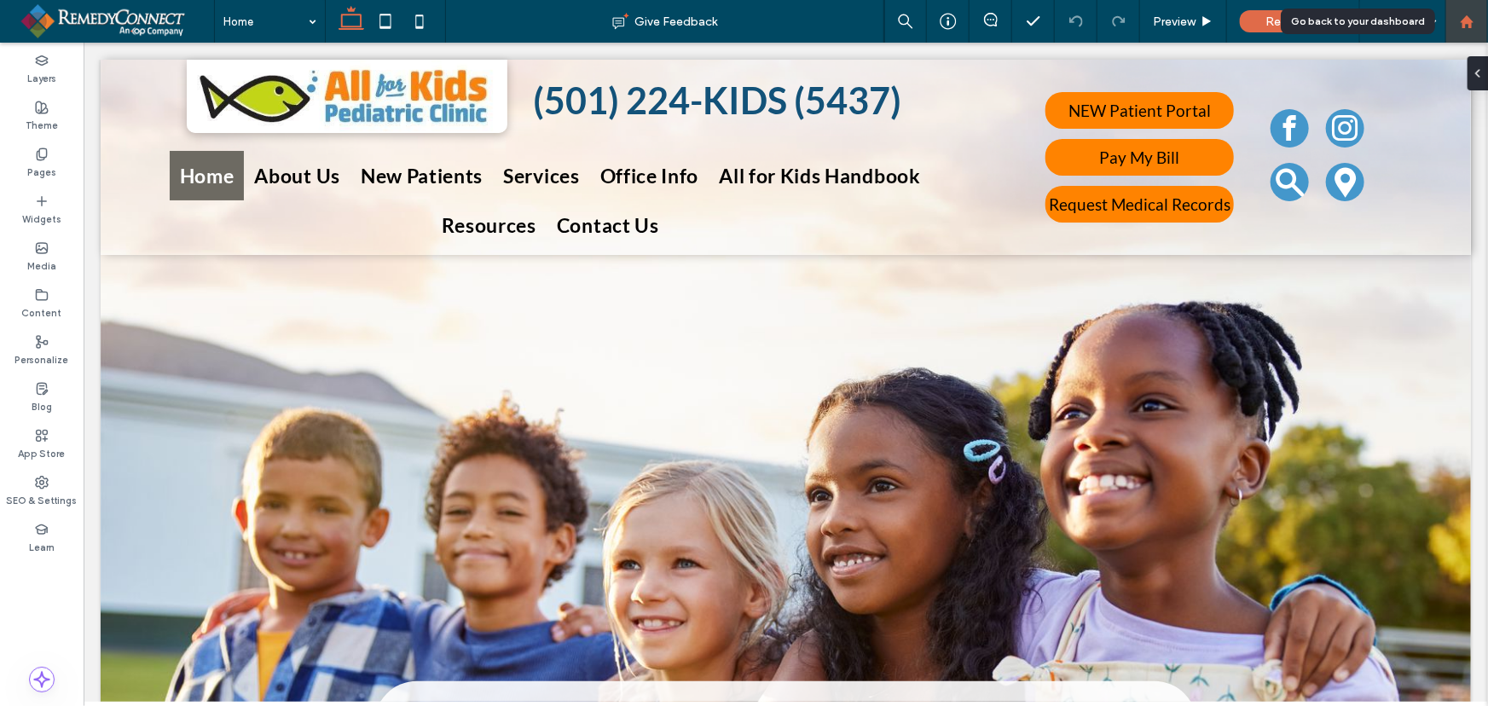
click at [1462, 28] on div at bounding box center [1466, 21] width 43 height 43
